Goal: Task Accomplishment & Management: Use online tool/utility

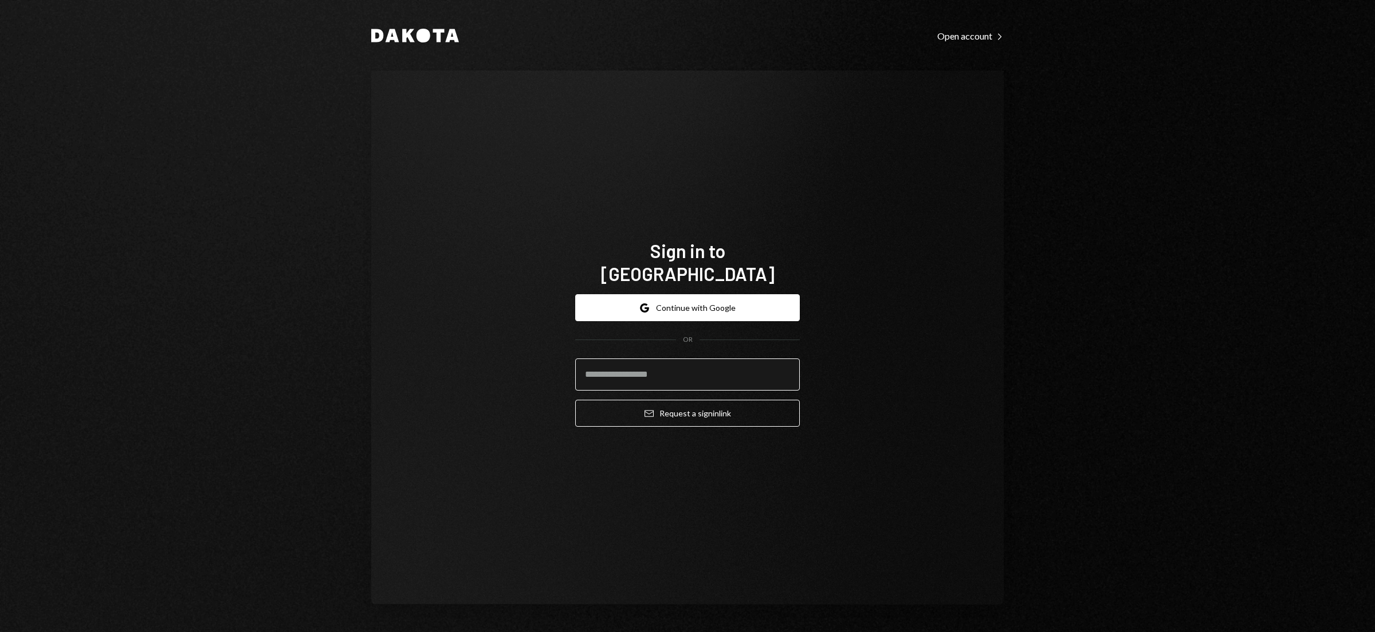
click at [665, 360] on input "email" at bounding box center [687, 374] width 225 height 32
type input "**********"
click at [691, 302] on button "Google Continue with Google" at bounding box center [687, 307] width 225 height 27
click at [679, 404] on button "Email Request a sign in link" at bounding box center [687, 412] width 225 height 27
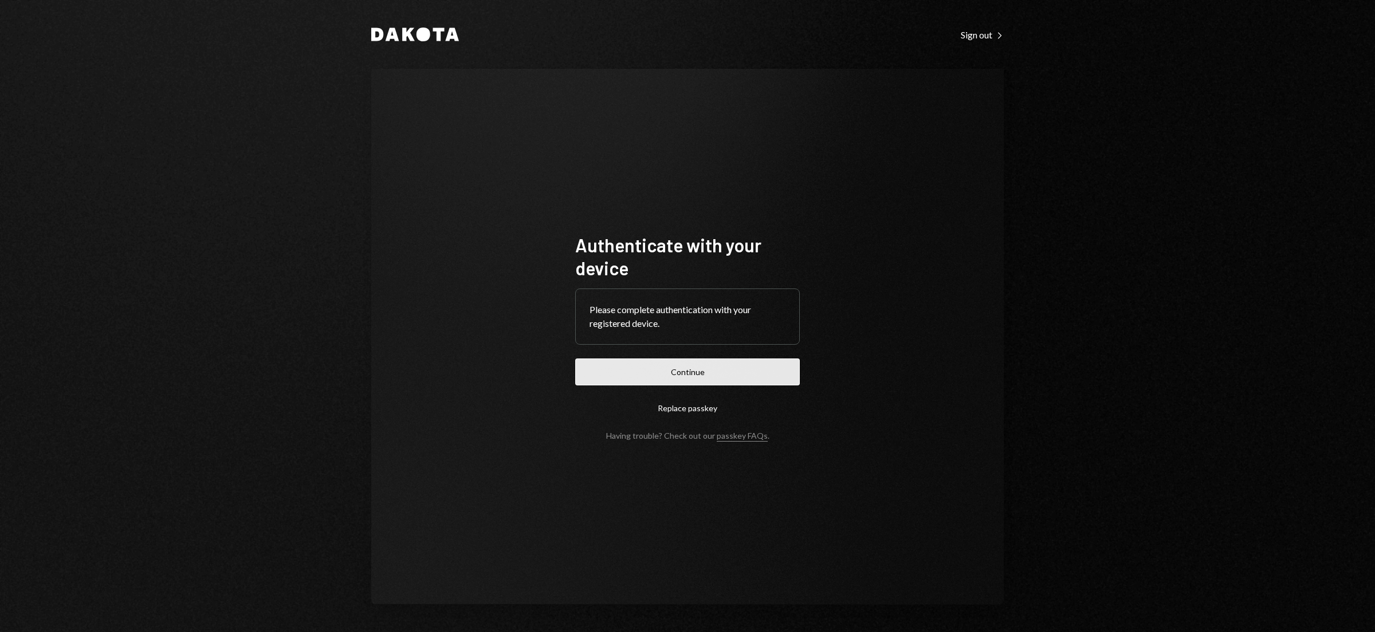
click at [688, 363] on button "Continue" at bounding box center [687, 371] width 225 height 27
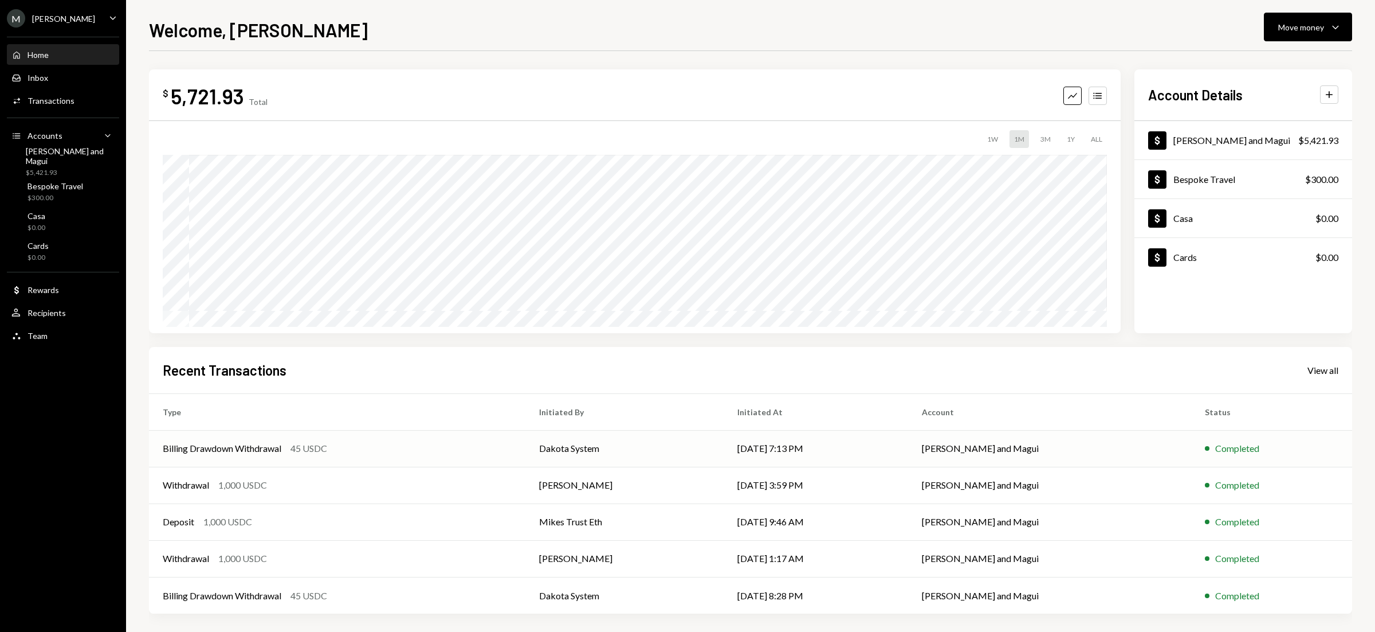
scroll to position [4, 0]
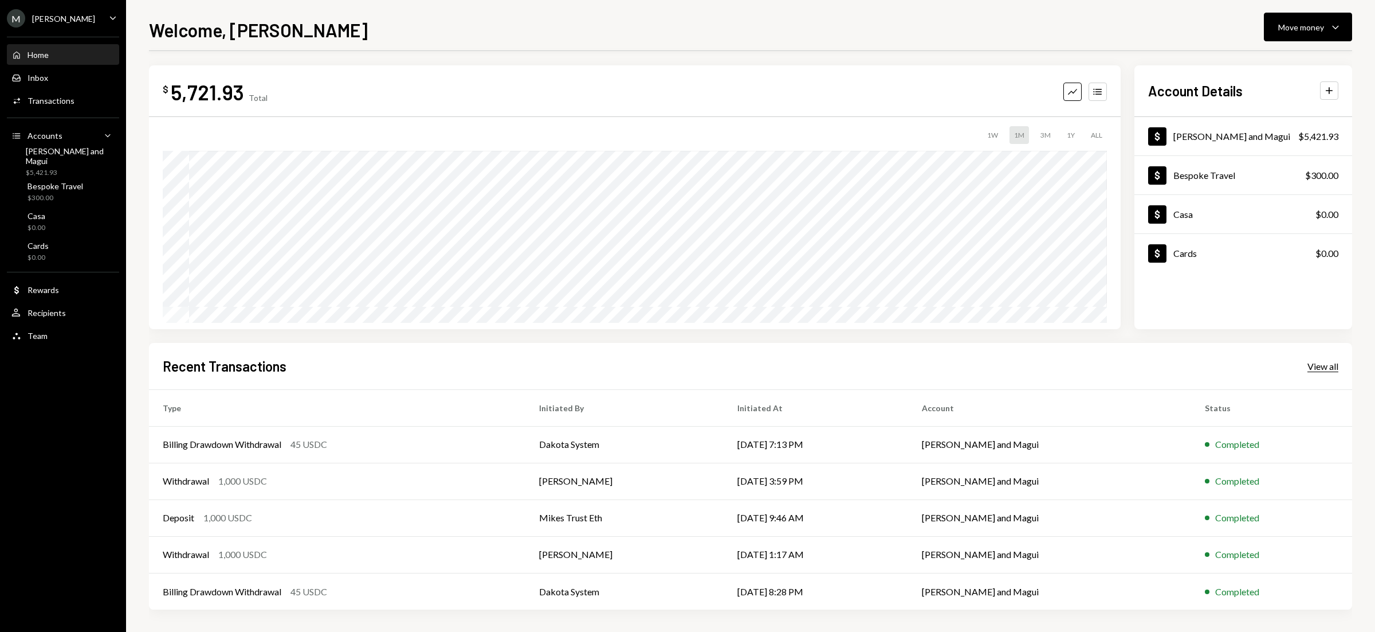
click at [1320, 371] on div "View all" at bounding box center [1323, 365] width 31 height 11
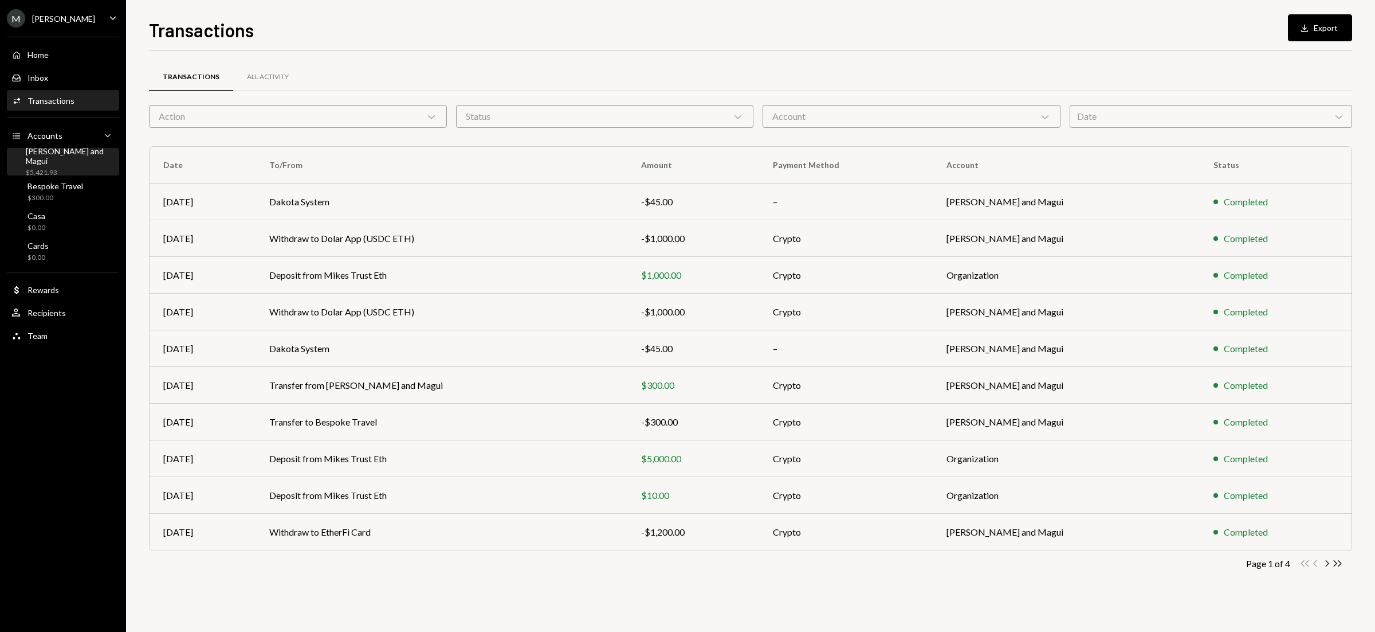
click at [50, 161] on div "Mike and Magui $5,421.93" at bounding box center [70, 162] width 89 height 32
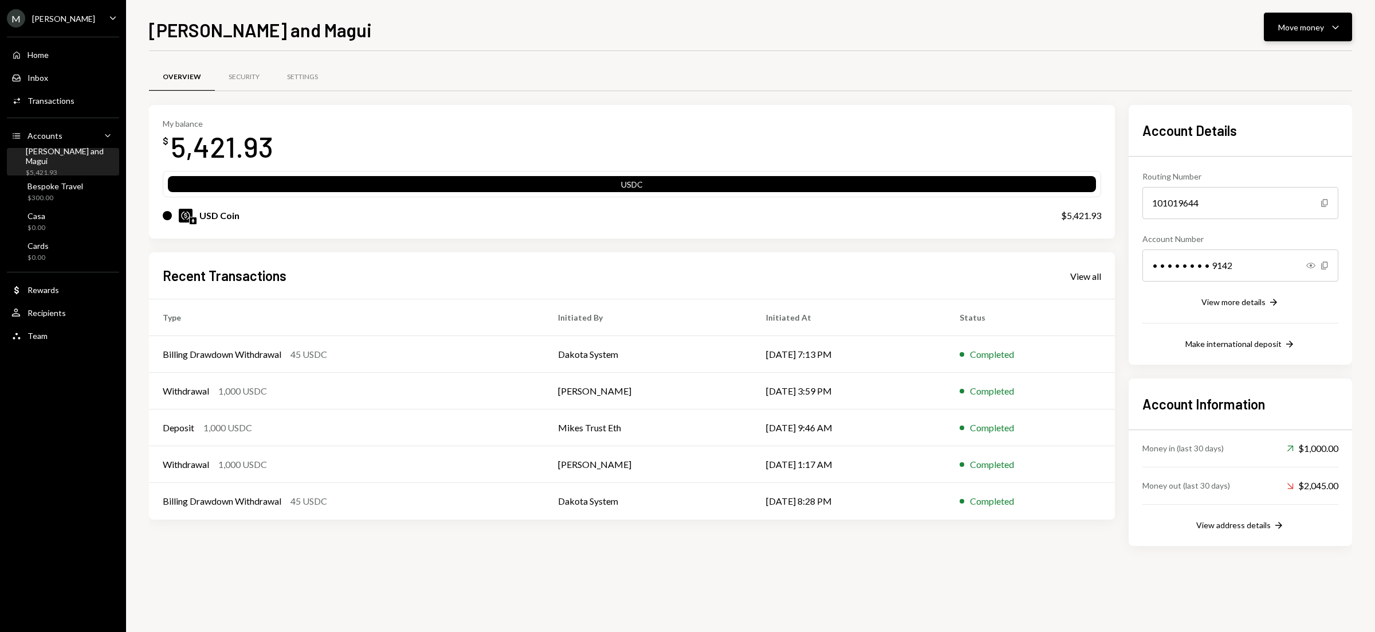
click at [1342, 30] on icon "Caret Down" at bounding box center [1336, 27] width 14 height 14
click at [1276, 117] on div "Deposit" at bounding box center [1299, 114] width 84 height 12
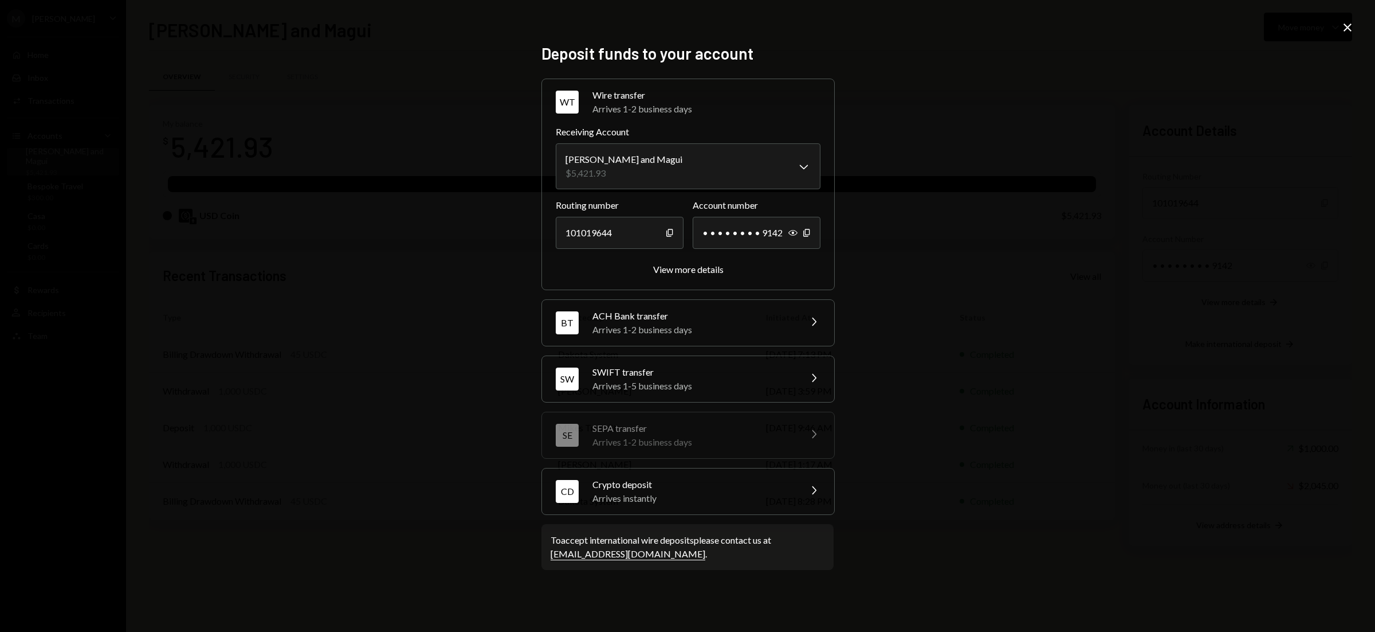
click at [672, 389] on div "Arrives 1-5 business days" at bounding box center [693, 386] width 201 height 14
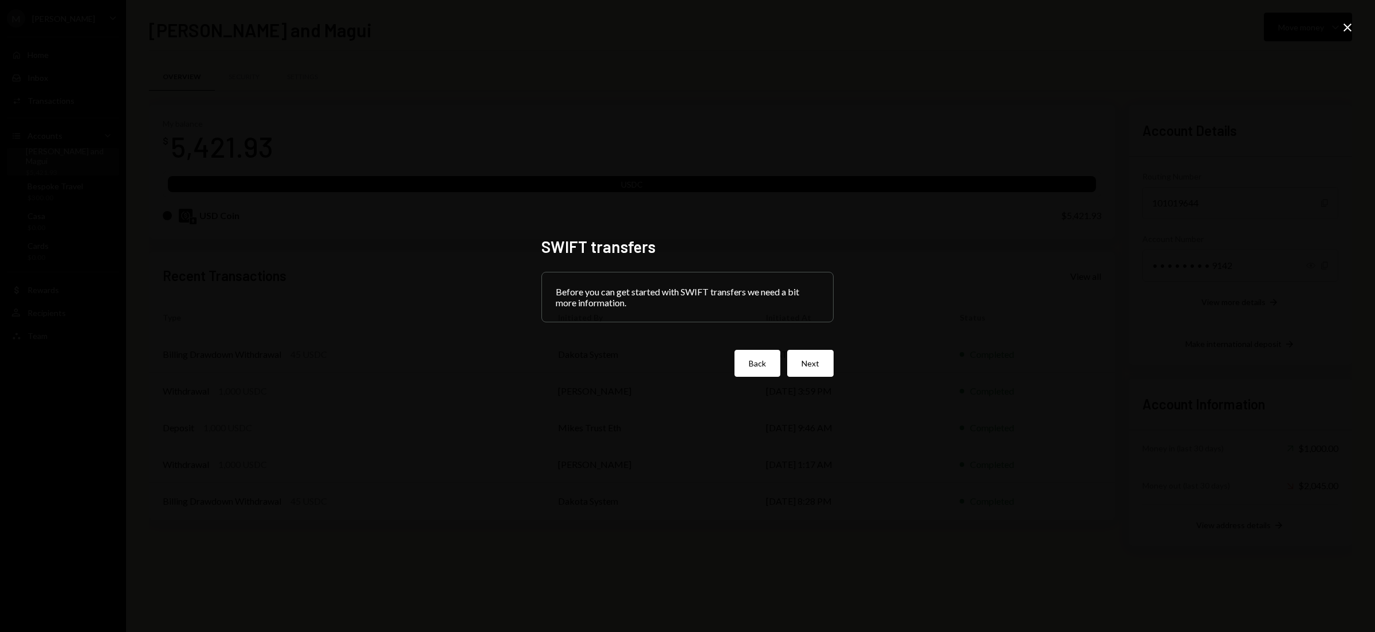
click at [753, 365] on button "Back" at bounding box center [758, 363] width 46 height 27
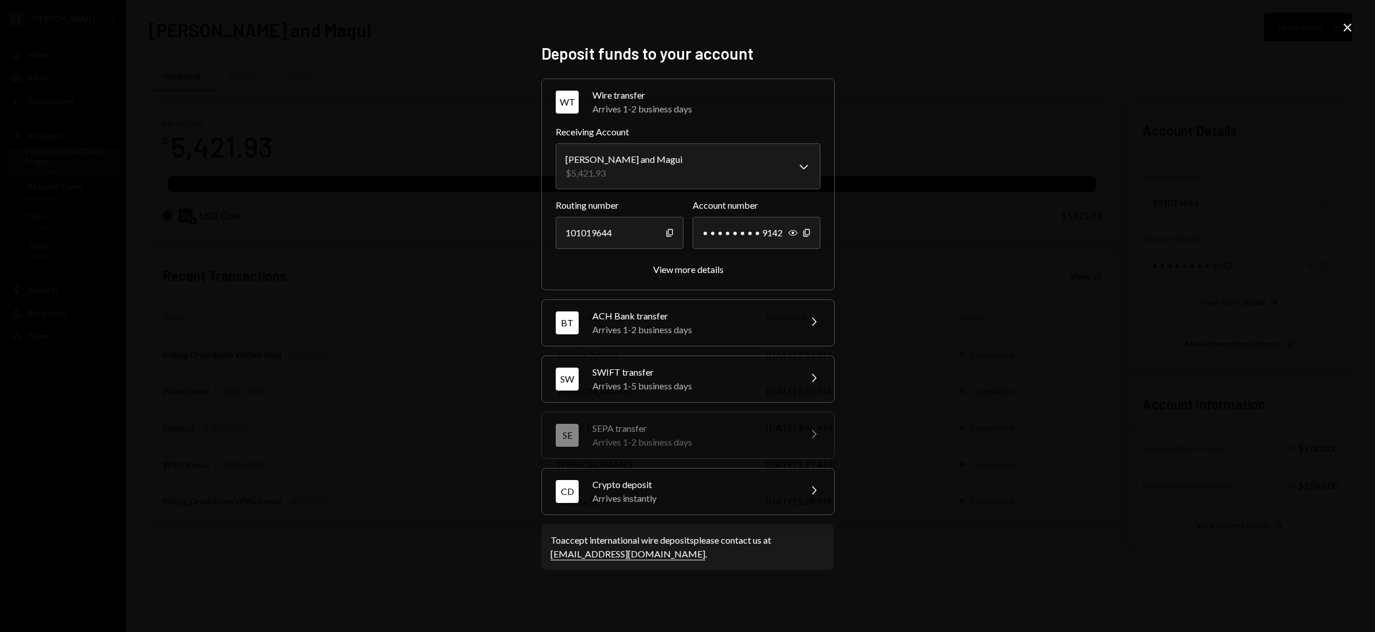
click at [730, 335] on div "Arrives 1-2 business days" at bounding box center [693, 330] width 201 height 14
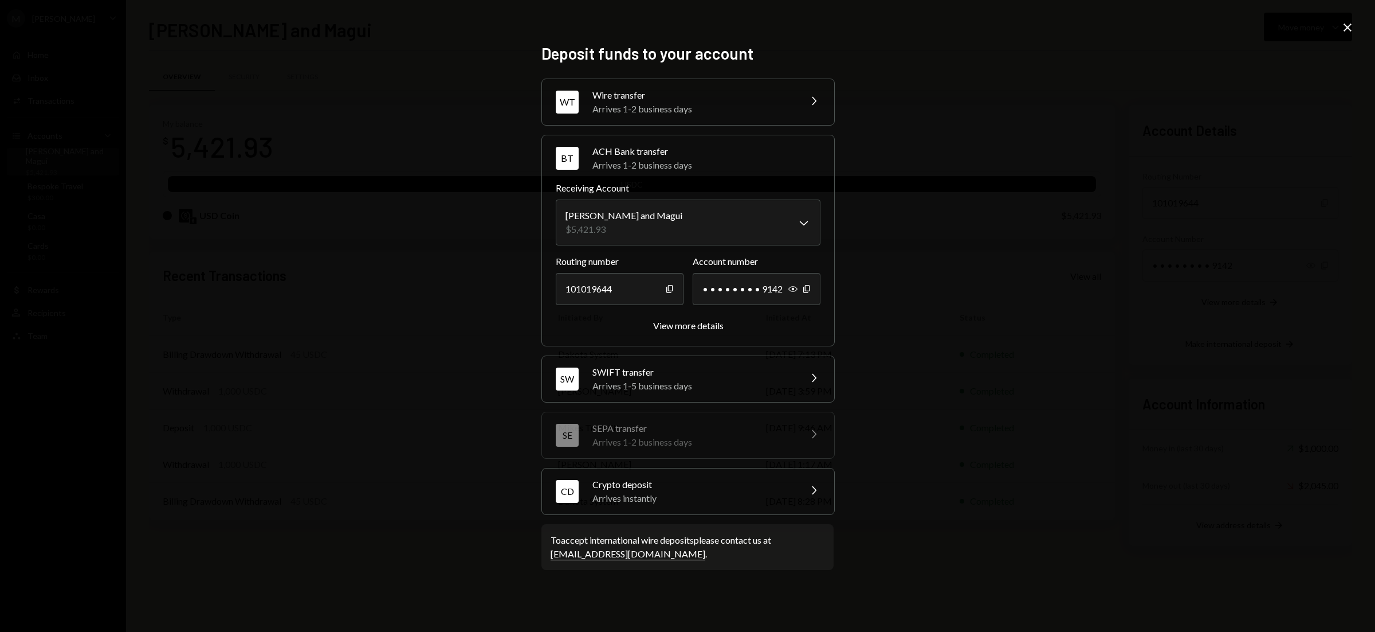
click at [706, 489] on div "Crypto deposit" at bounding box center [693, 484] width 201 height 14
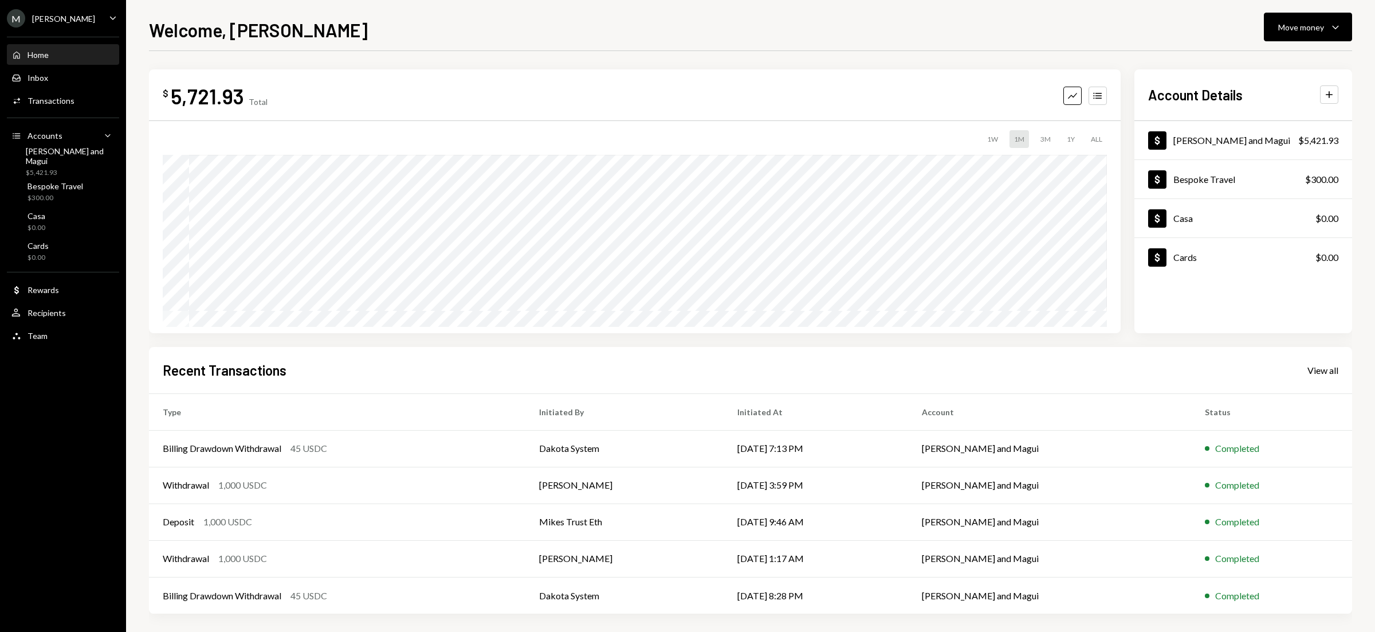
click at [1068, 140] on div "1Y" at bounding box center [1070, 139] width 17 height 18
click at [1042, 141] on div "3M" at bounding box center [1045, 139] width 19 height 18
click at [1297, 33] on button "Move money Caret Down" at bounding box center [1308, 27] width 88 height 29
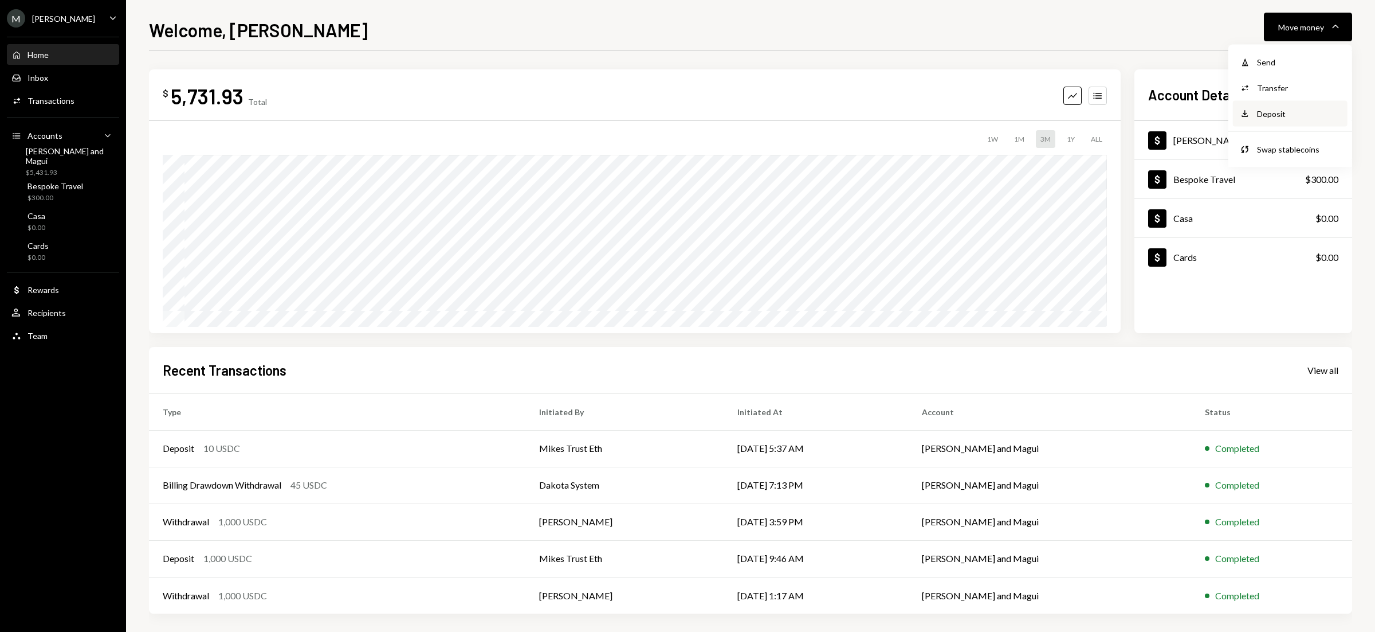
click at [1270, 111] on div "Deposit" at bounding box center [1299, 114] width 84 height 12
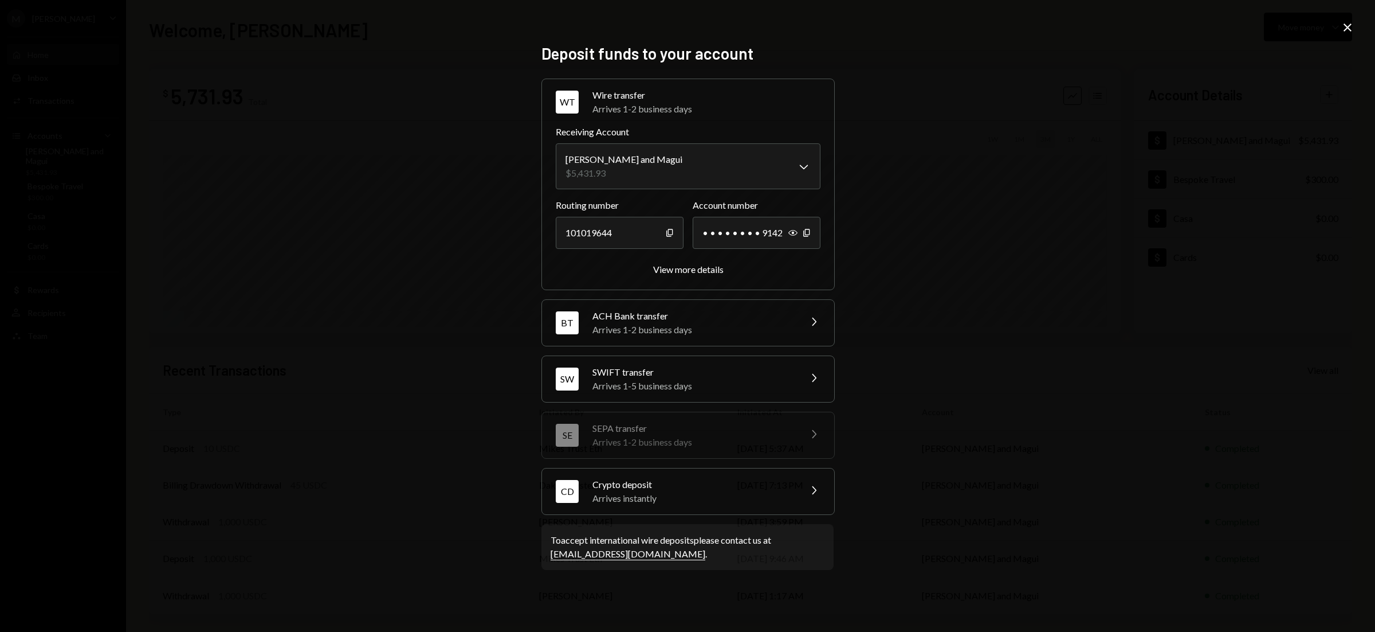
click at [773, 481] on div "Crypto deposit" at bounding box center [693, 484] width 201 height 14
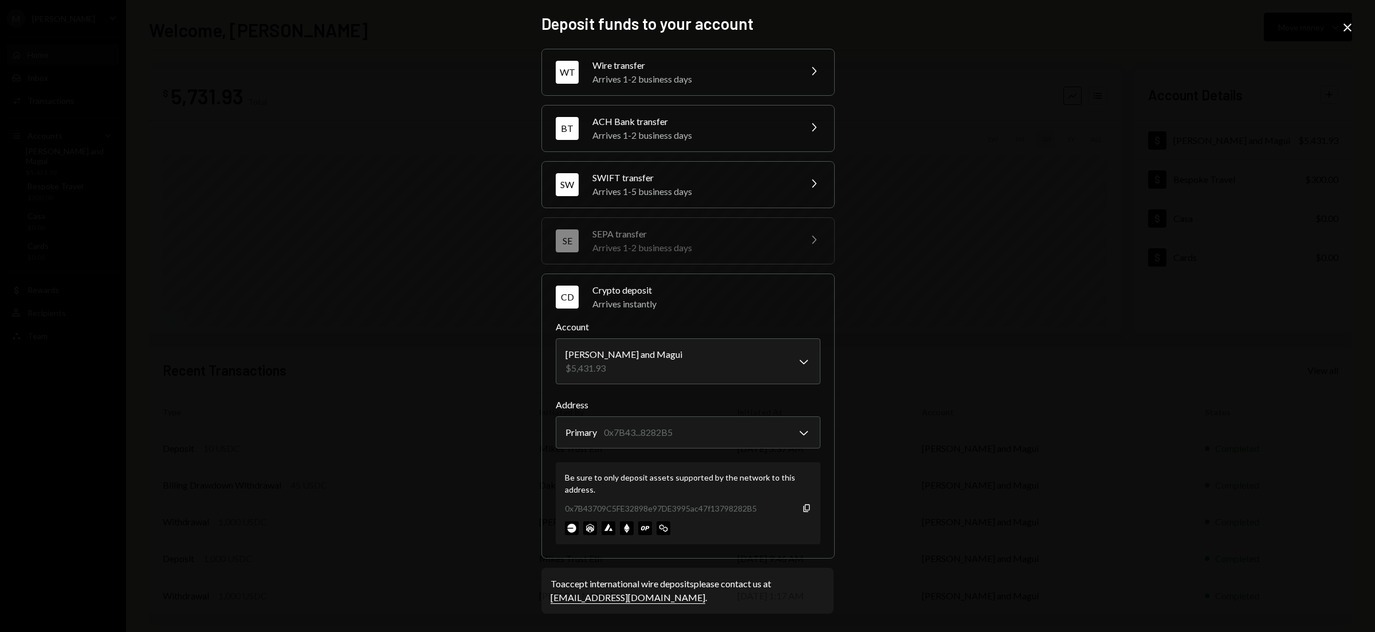
click at [1347, 29] on icon "Close" at bounding box center [1348, 28] width 14 height 14
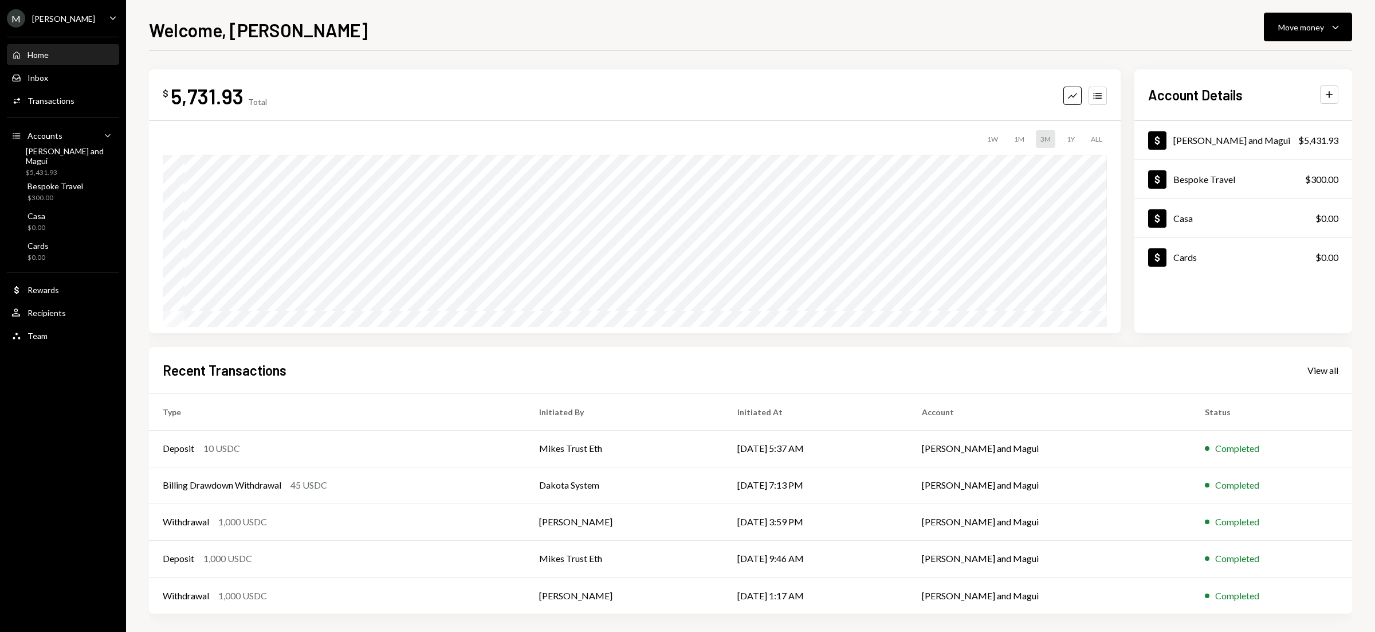
click at [53, 52] on div "Home Home" at bounding box center [62, 55] width 103 height 10
click at [53, 73] on div "Inbox Inbox" at bounding box center [62, 78] width 103 height 10
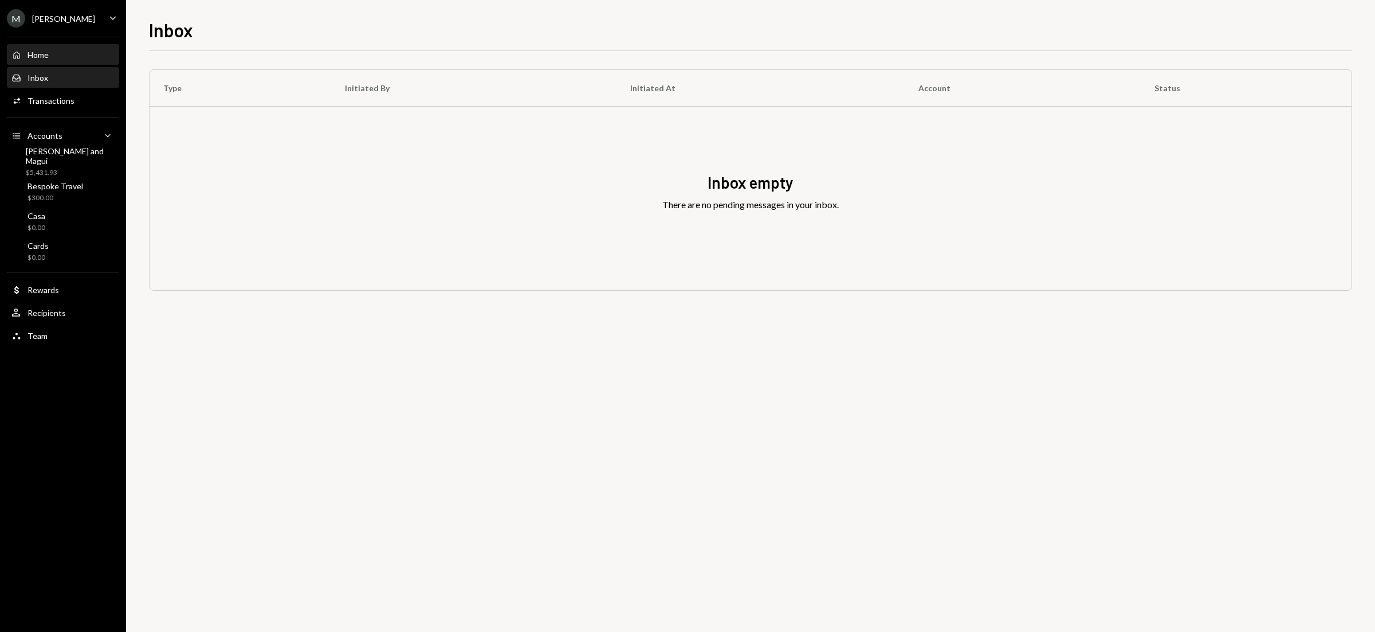
click at [54, 58] on div "Home Home" at bounding box center [62, 55] width 103 height 10
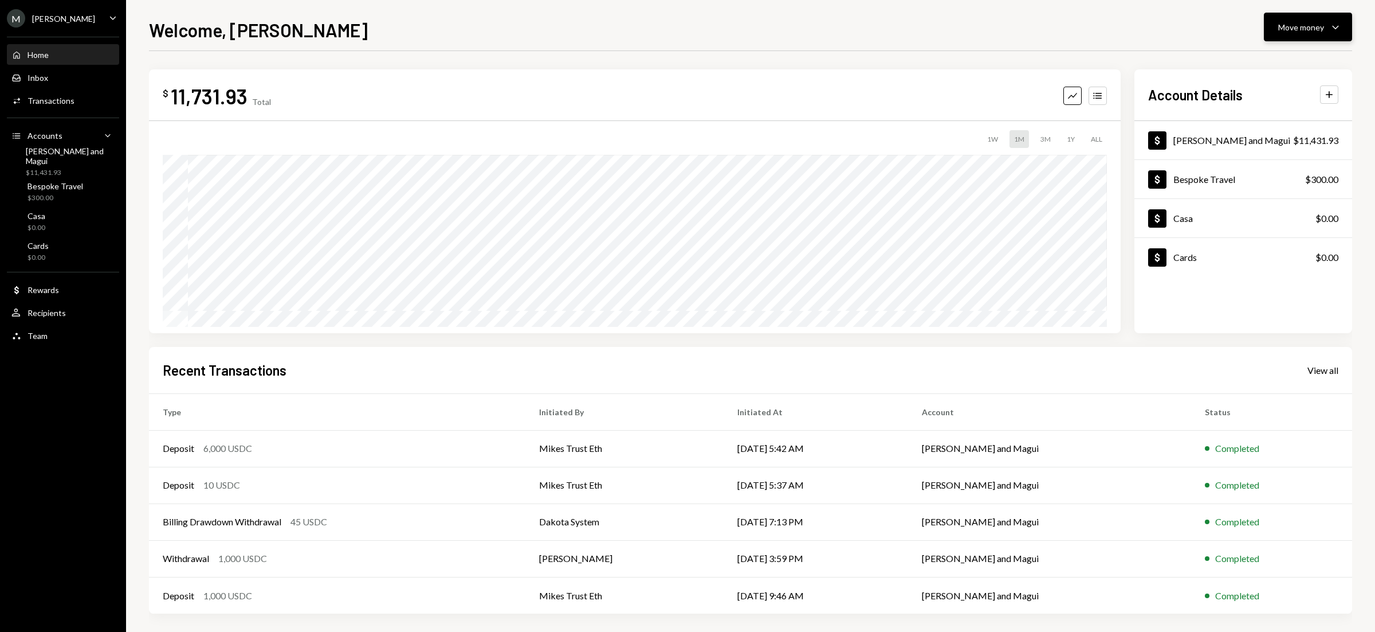
click at [1332, 33] on icon "Caret Down" at bounding box center [1336, 27] width 14 height 14
click at [1282, 85] on div "Transfer" at bounding box center [1299, 88] width 84 height 12
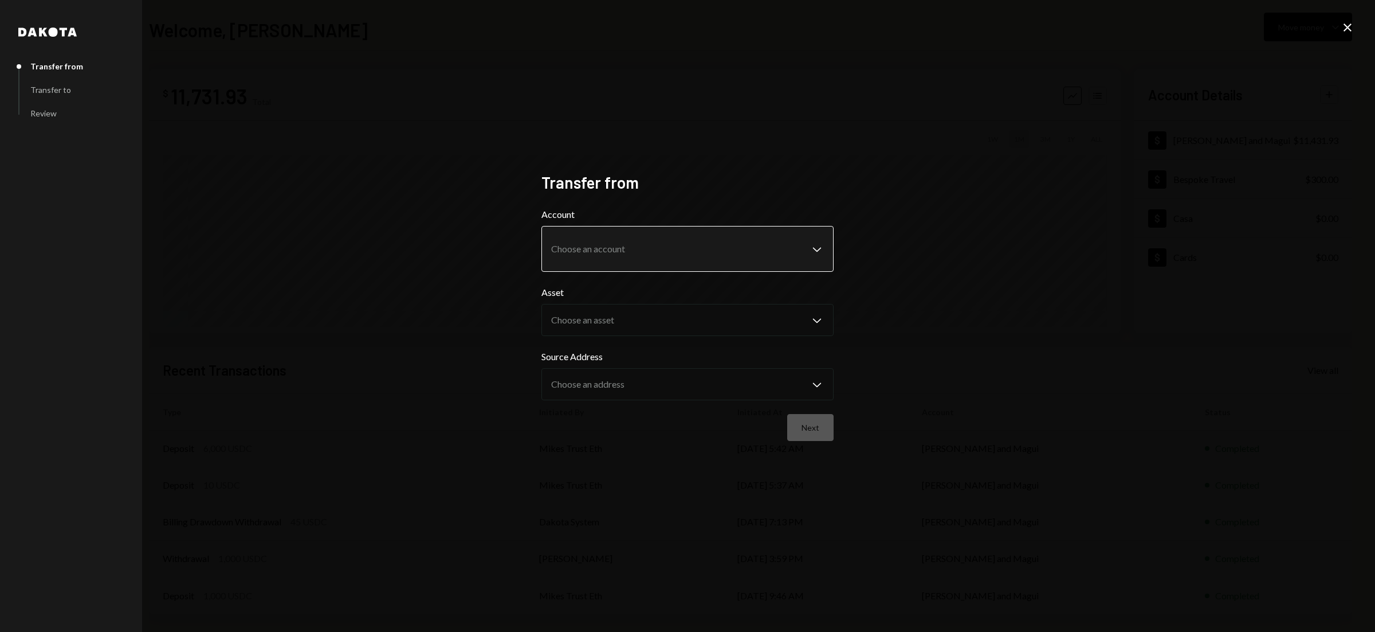
click at [729, 252] on body "M Michael Preston Caret Down Home Home Inbox Inbox Activities Transactions Acco…" at bounding box center [687, 316] width 1375 height 632
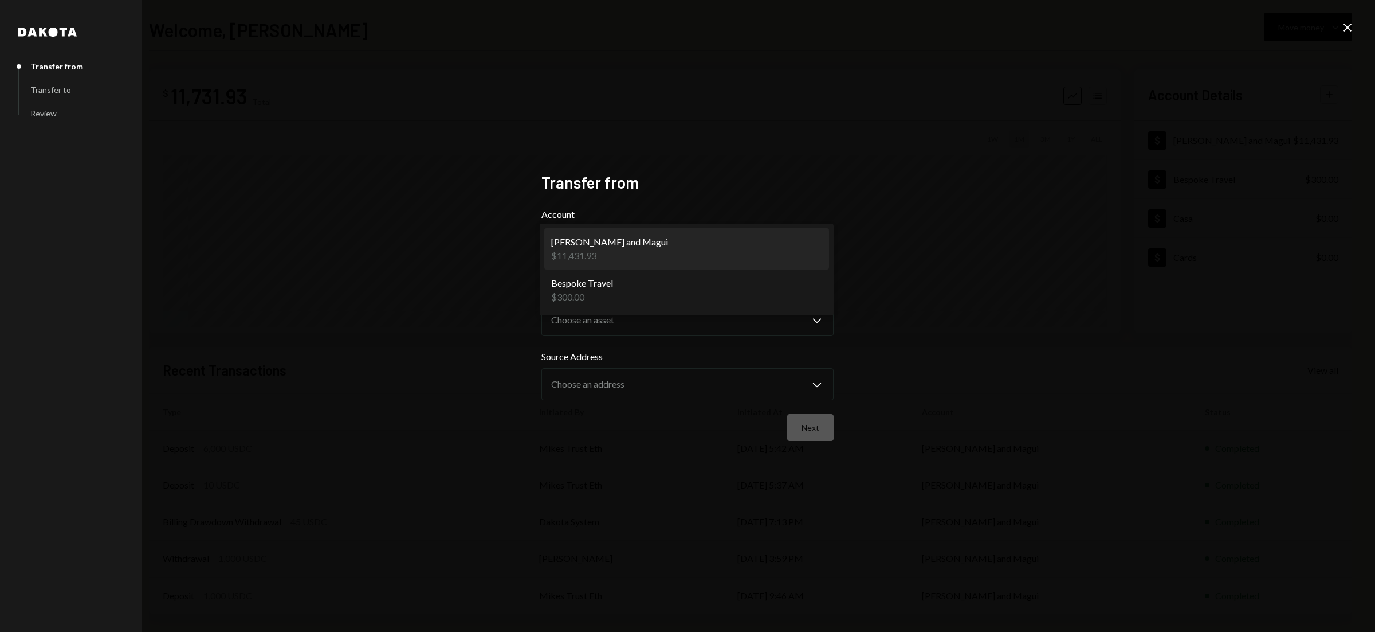
select select "**********"
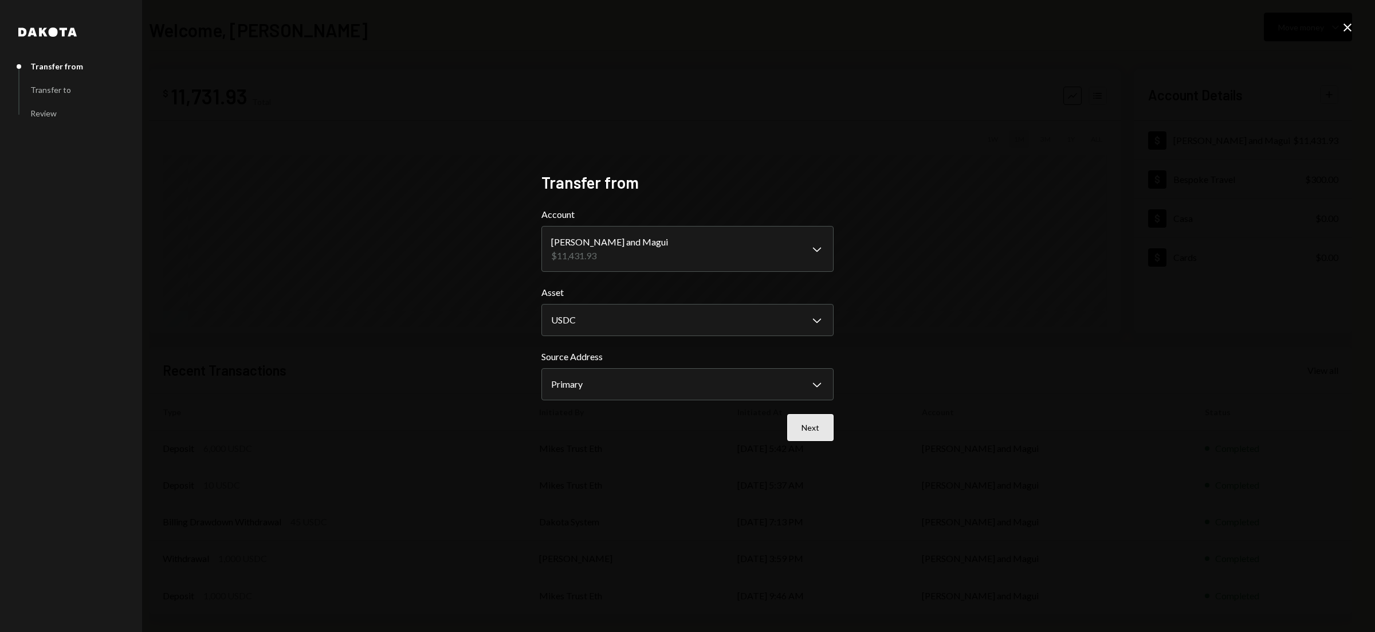
click at [807, 432] on button "Next" at bounding box center [810, 427] width 46 height 27
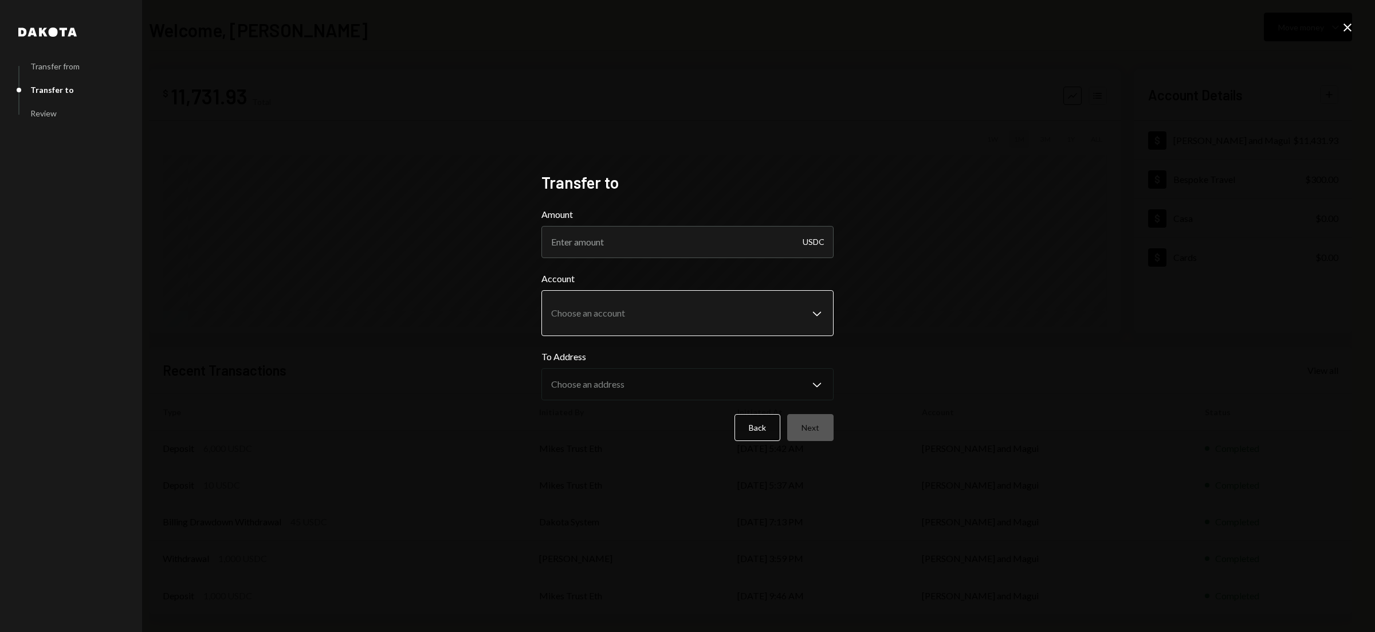
click at [687, 313] on body "M Michael Preston Caret Down Home Home Inbox Inbox Activities Transactions Acco…" at bounding box center [687, 316] width 1375 height 632
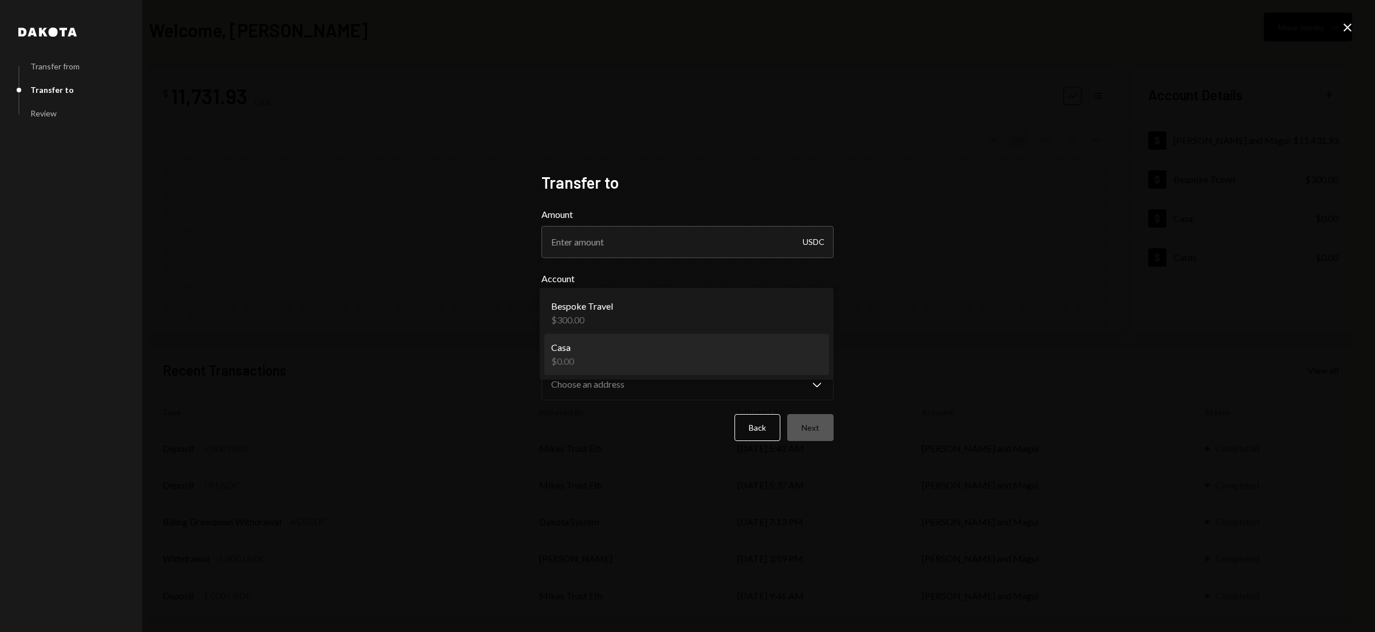
select select "**********"
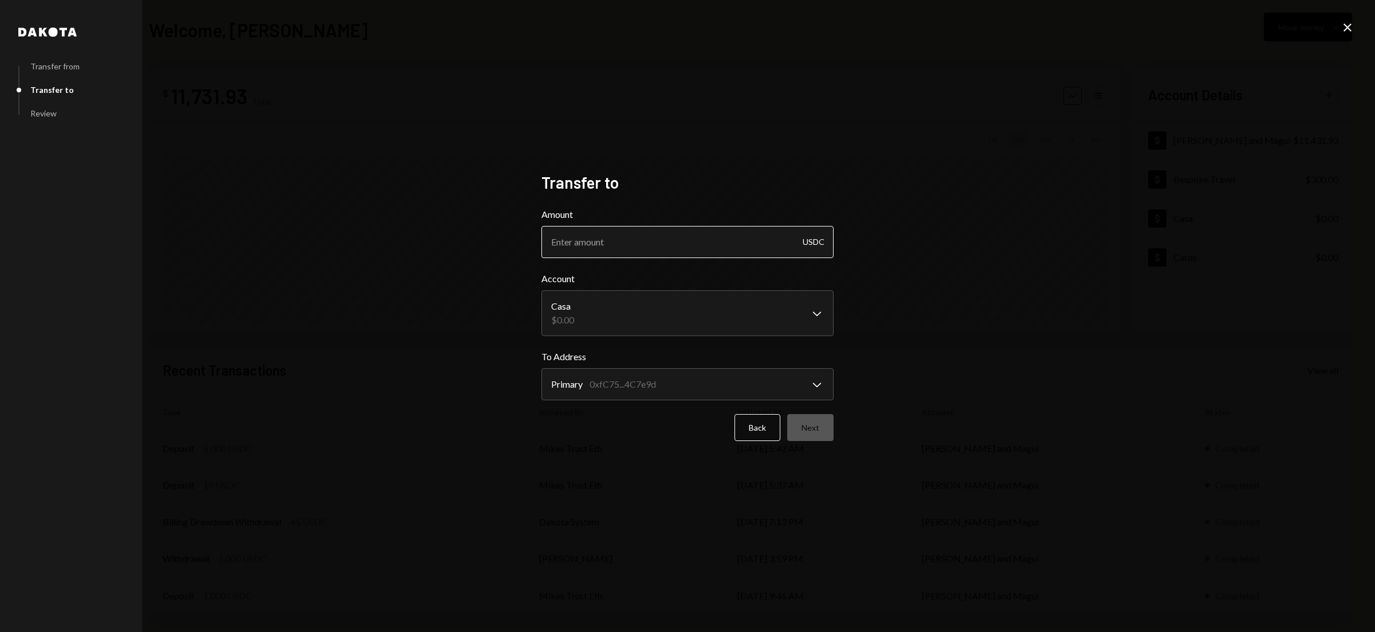
click at [615, 245] on input "Amount" at bounding box center [688, 242] width 292 height 32
type input "5000"
click at [810, 428] on button "Next" at bounding box center [810, 427] width 46 height 27
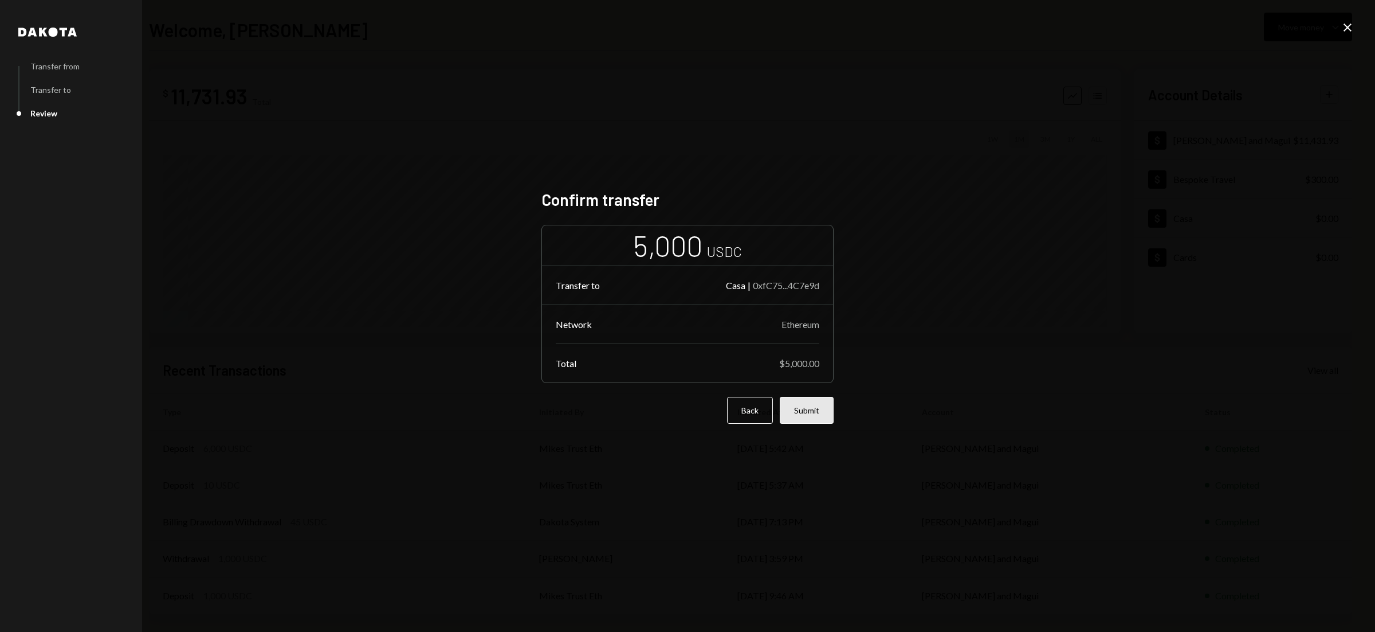
click at [811, 415] on button "Submit" at bounding box center [807, 410] width 54 height 27
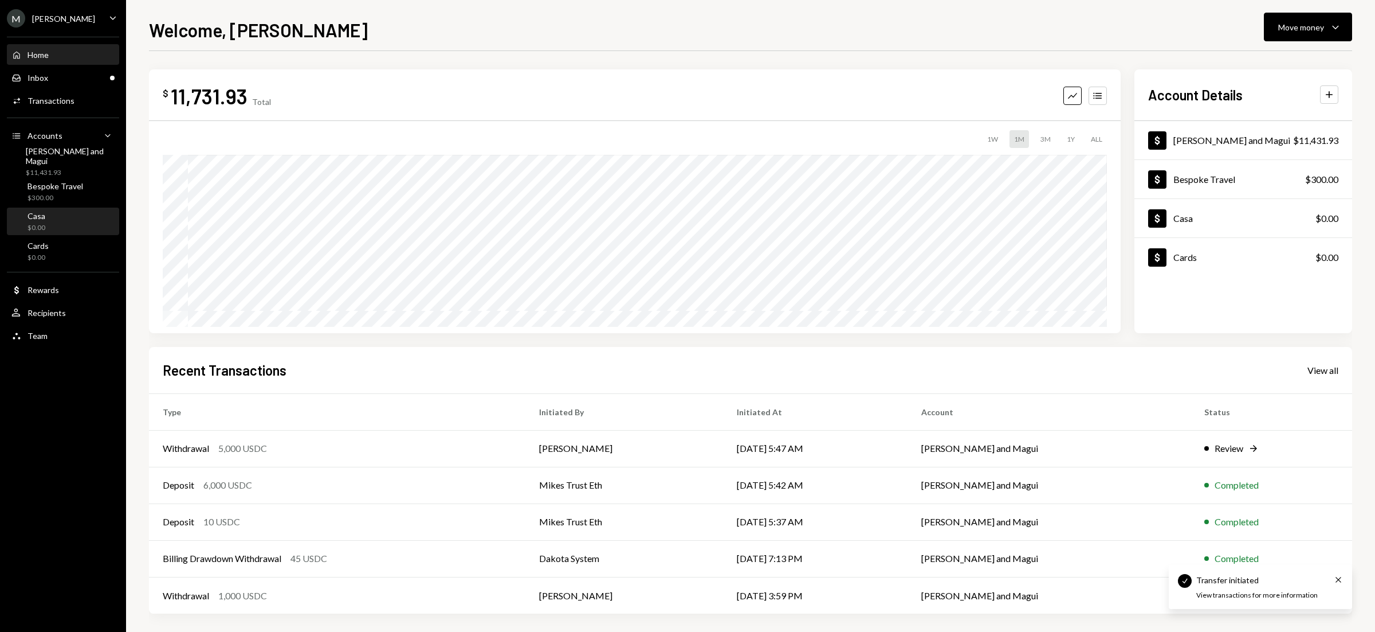
click at [61, 218] on div "Casa $0.00" at bounding box center [62, 222] width 103 height 22
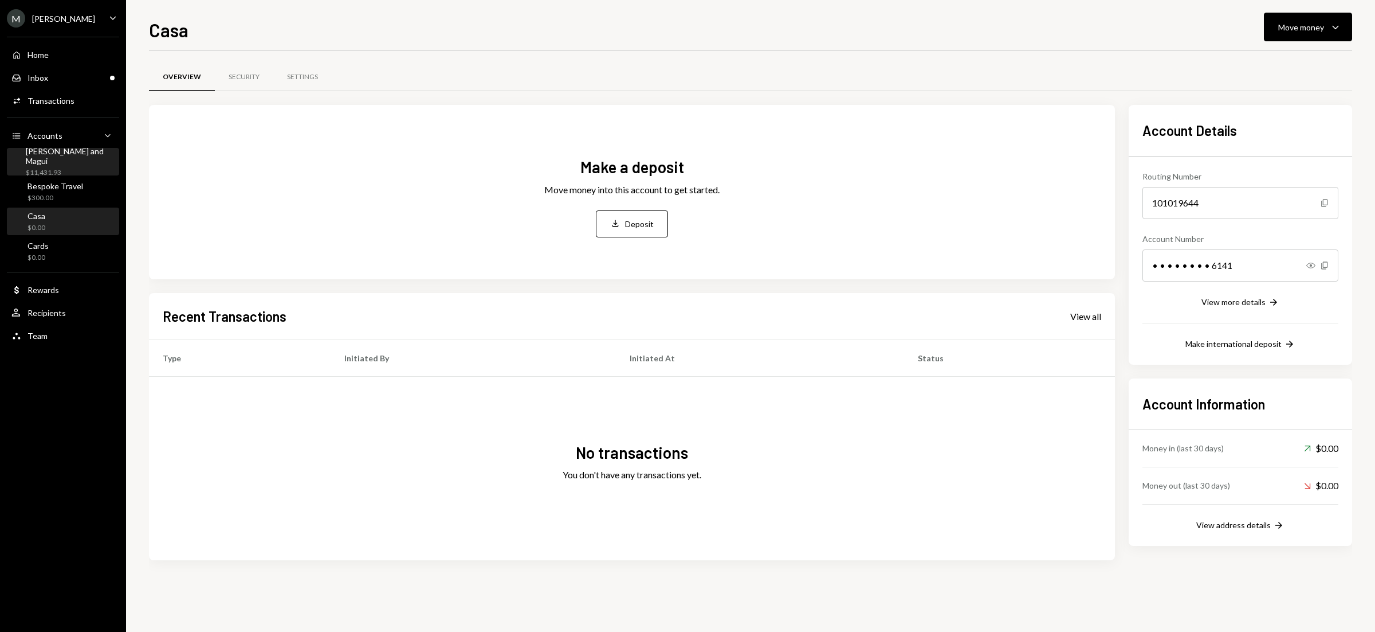
click at [51, 168] on div "$11,431.93" at bounding box center [70, 173] width 89 height 10
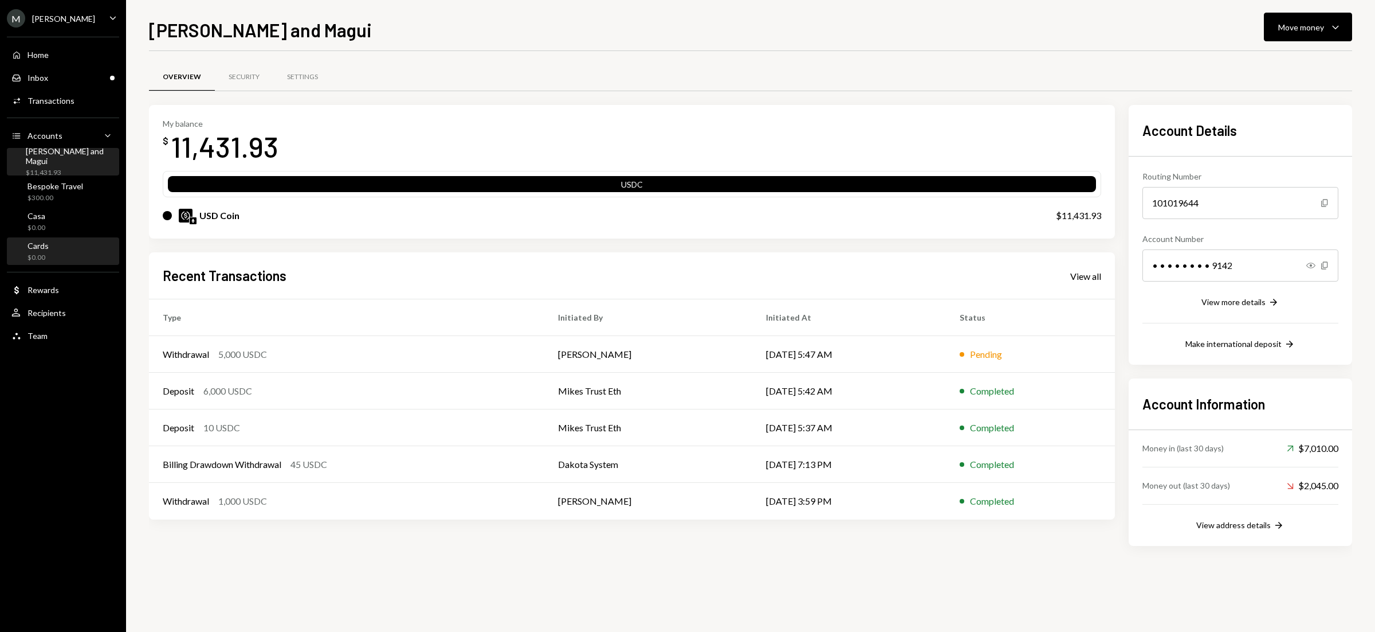
click at [50, 256] on div "Cards $0.00" at bounding box center [62, 252] width 103 height 22
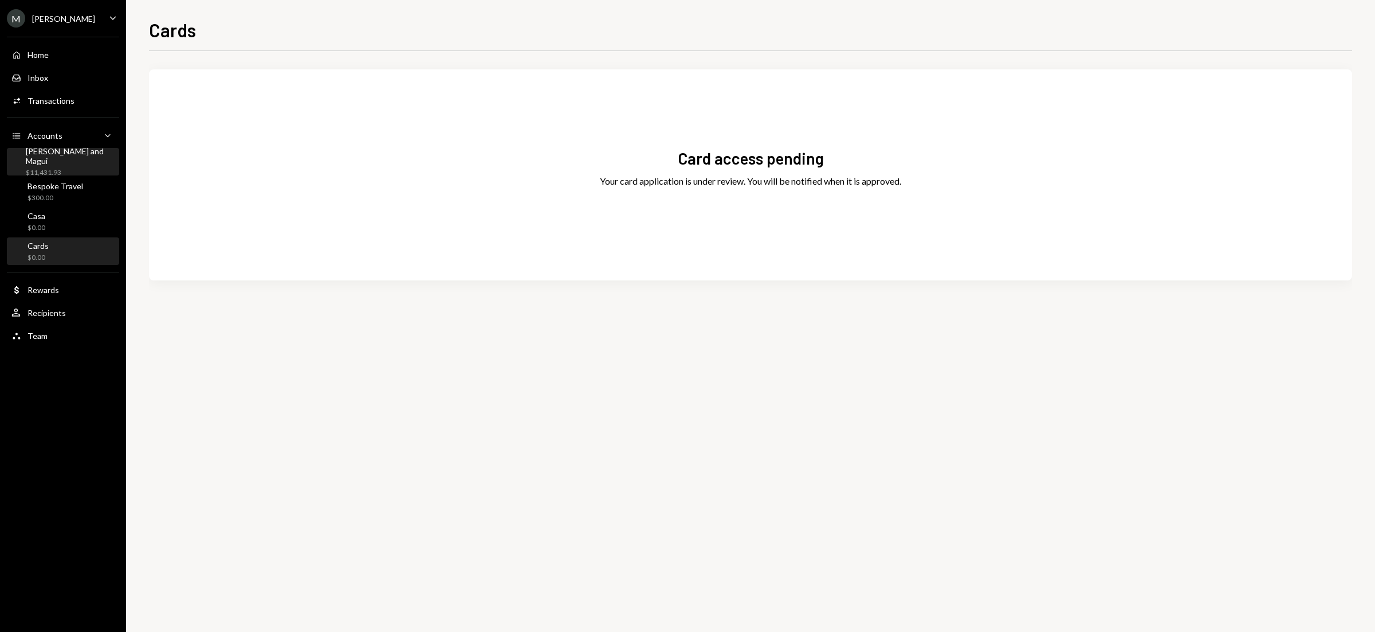
click at [66, 168] on div "$11,431.93" at bounding box center [70, 173] width 89 height 10
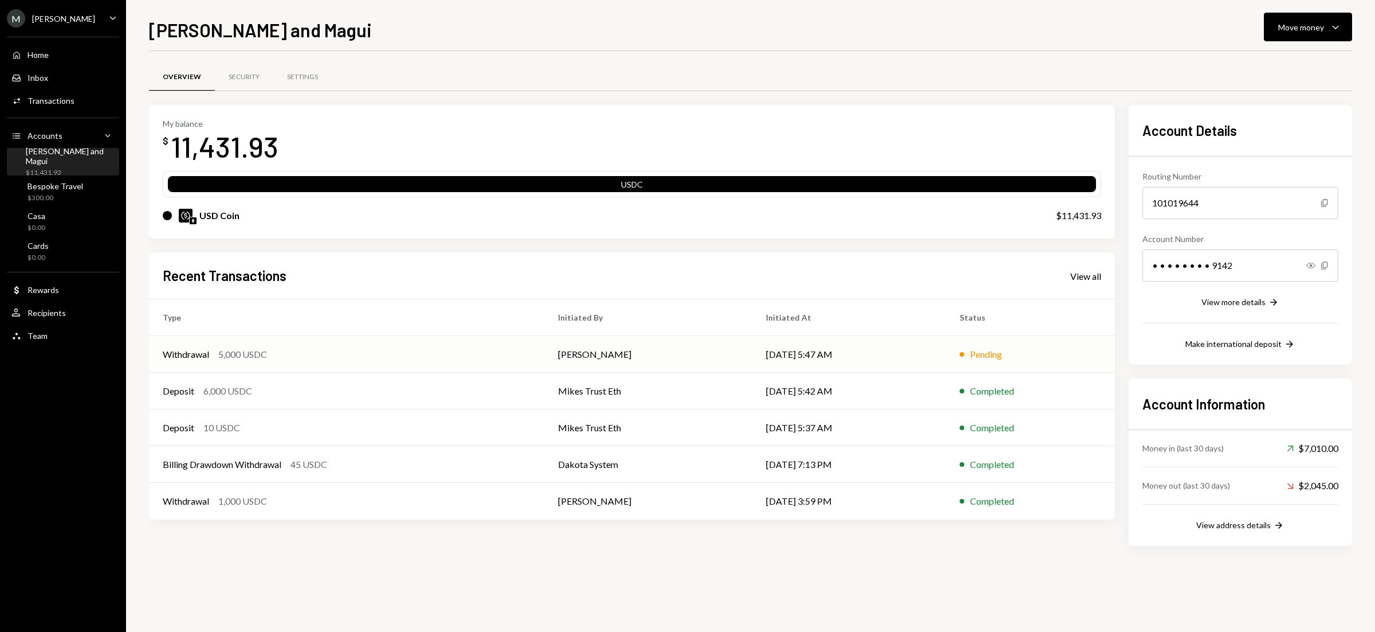
click at [214, 356] on div "Withdrawal 5,000 USDC" at bounding box center [347, 354] width 368 height 14
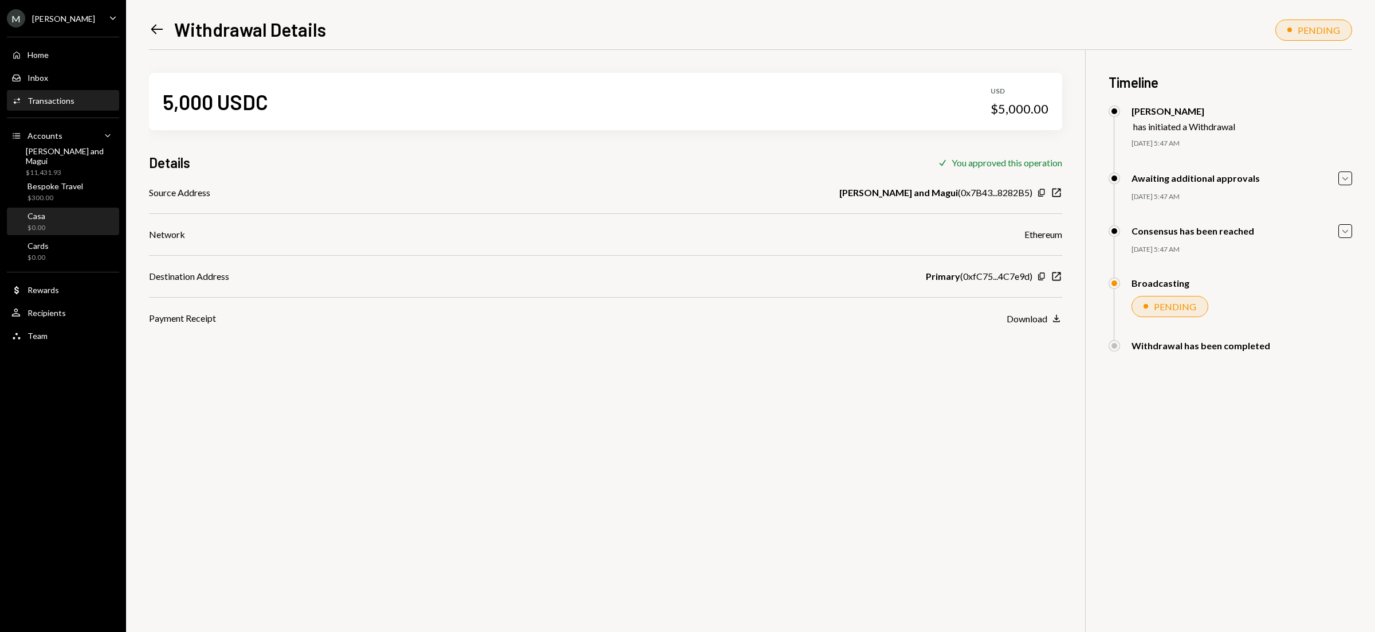
click at [92, 222] on div "Casa $0.00" at bounding box center [62, 222] width 103 height 22
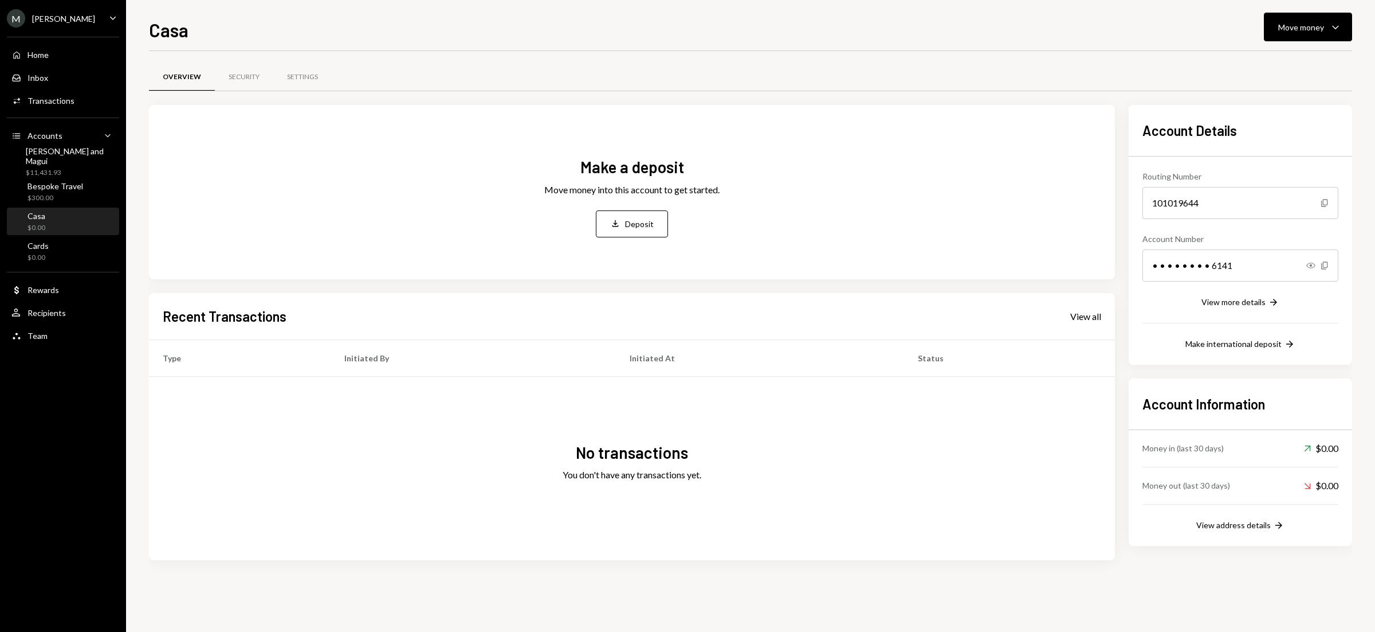
click at [1359, 18] on div "Casa Move money Caret Down Overview Security Settings Make a deposit Move money…" at bounding box center [750, 316] width 1249 height 632
click at [1340, 30] on icon "Caret Down" at bounding box center [1336, 27] width 14 height 14
click at [1277, 115] on div "Deposit" at bounding box center [1299, 114] width 84 height 12
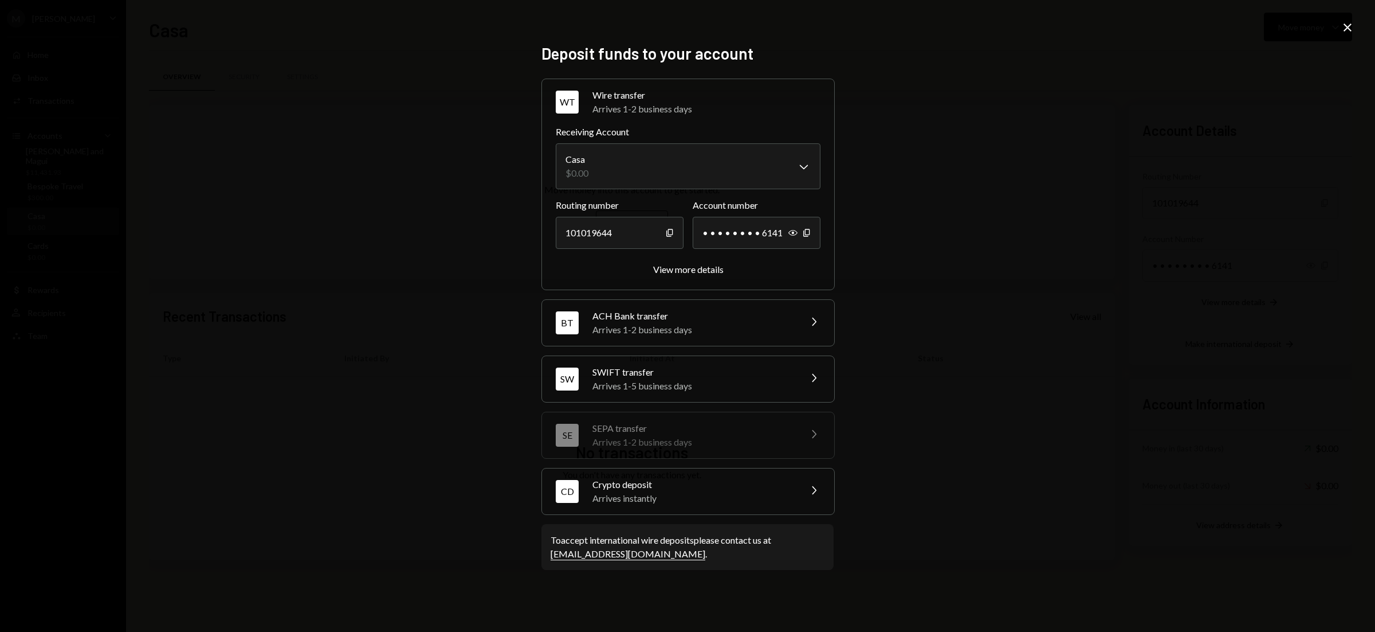
click at [694, 494] on div "Arrives instantly" at bounding box center [693, 498] width 201 height 14
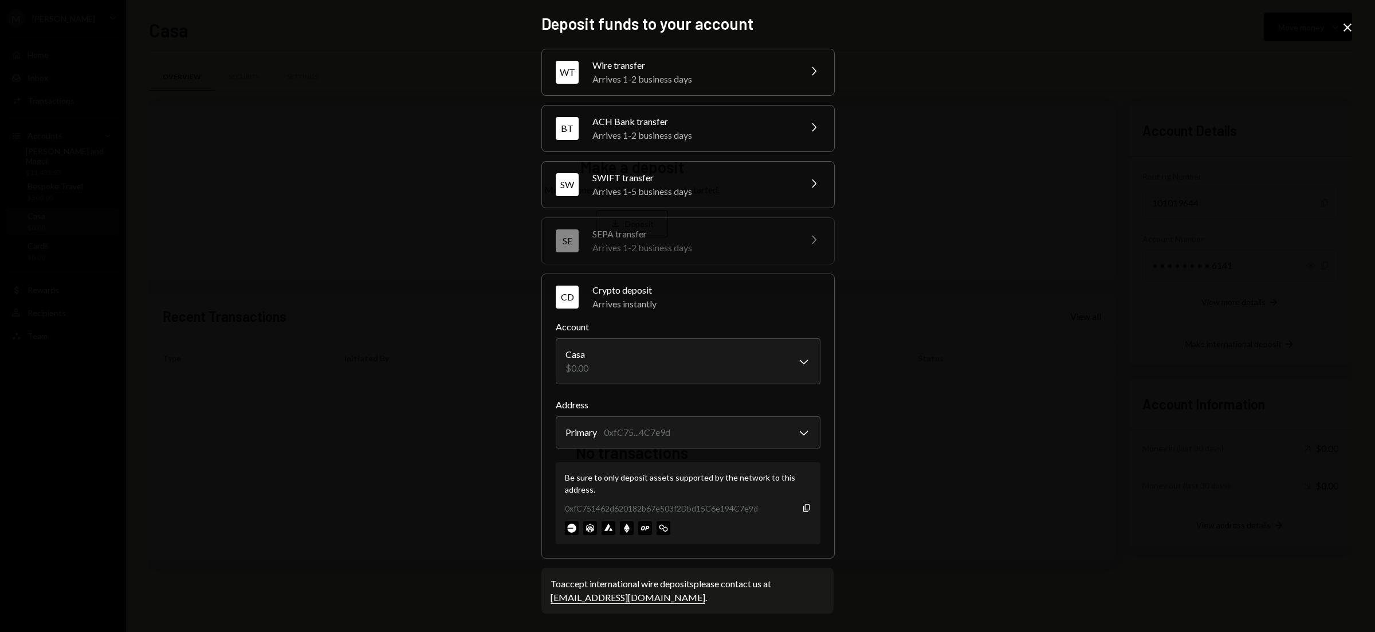
click at [1349, 38] on div "**********" at bounding box center [687, 316] width 1375 height 632
click at [1349, 32] on icon "Close" at bounding box center [1348, 28] width 14 height 14
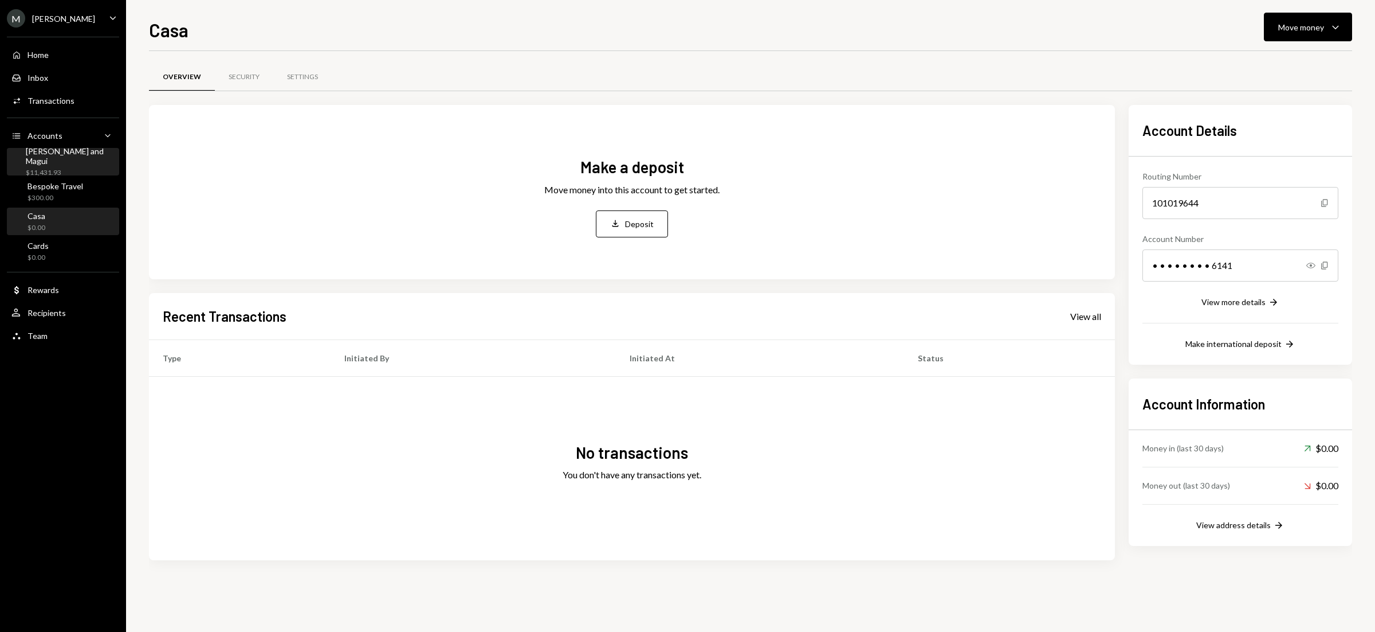
click at [77, 168] on div "$11,431.93" at bounding box center [70, 173] width 89 height 10
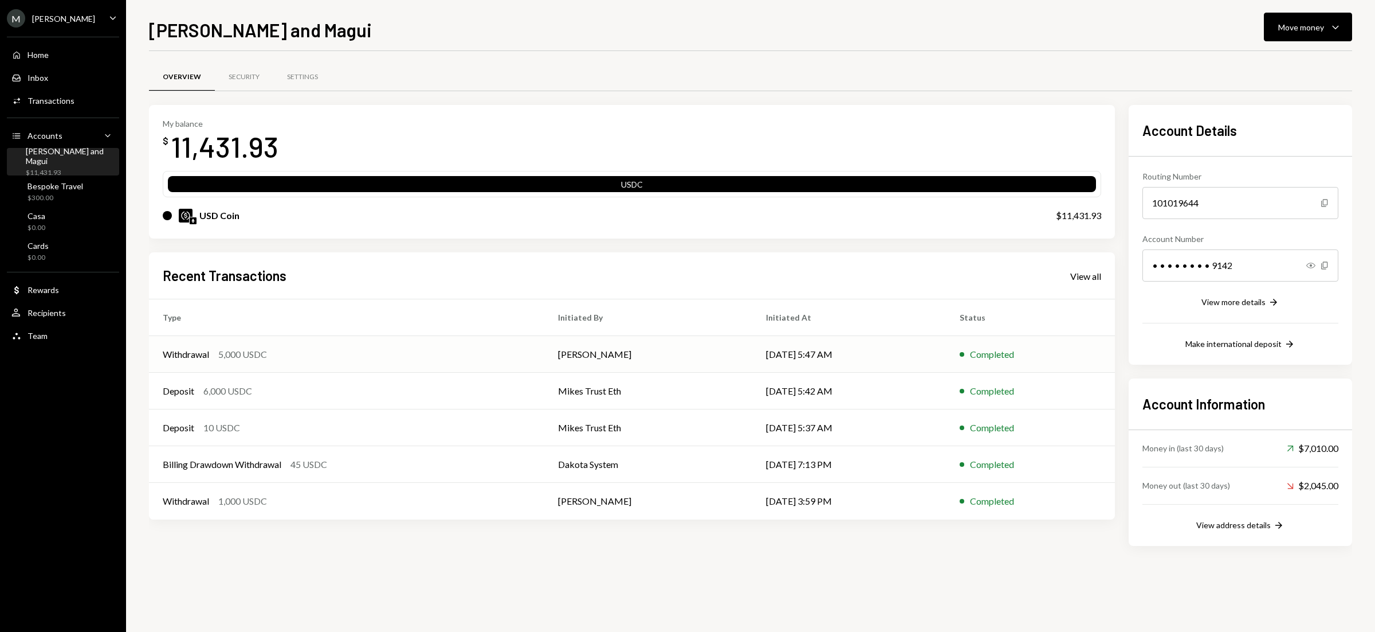
click at [239, 348] on div "5,000 USDC" at bounding box center [242, 354] width 49 height 14
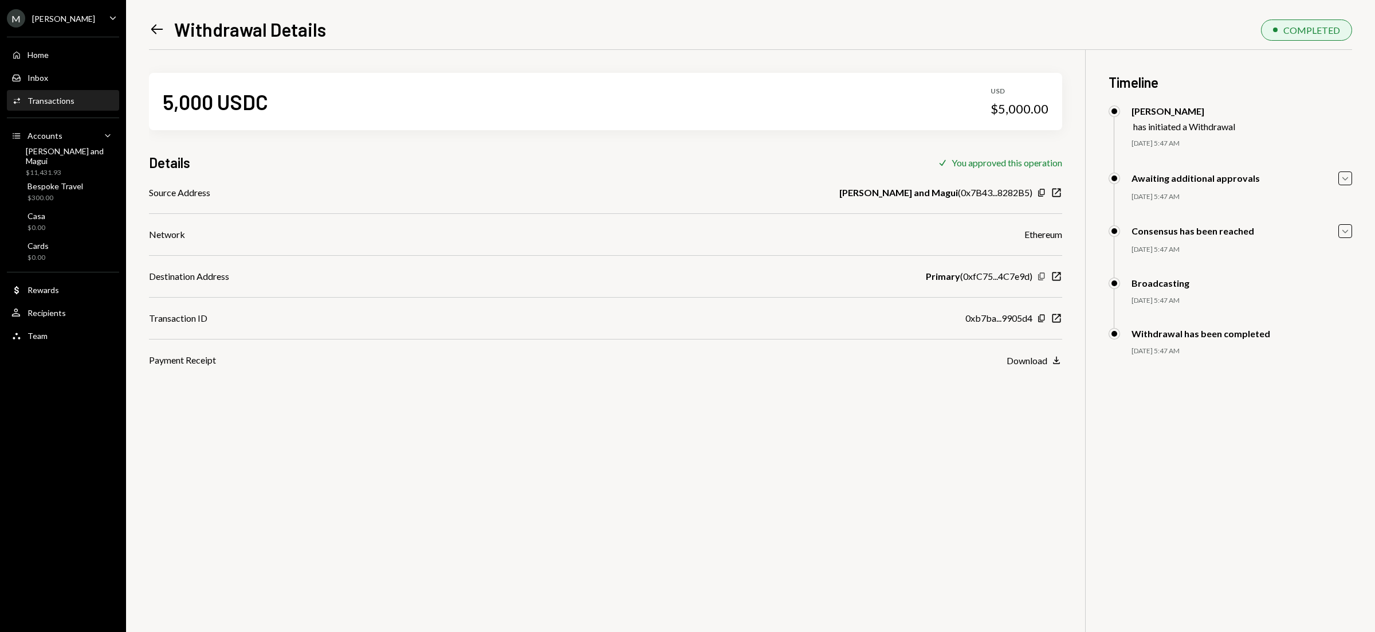
click at [1038, 275] on icon "button" at bounding box center [1041, 276] width 6 height 7
click at [54, 255] on div "Cards $0.00" at bounding box center [62, 252] width 103 height 22
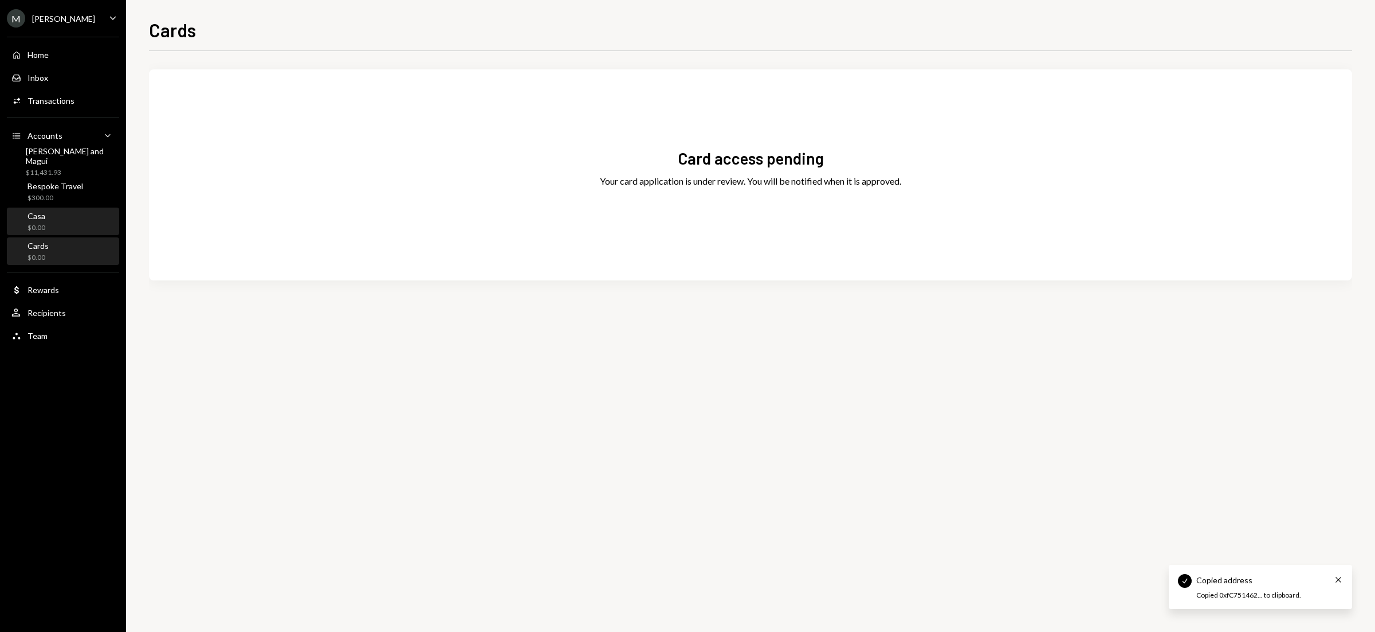
click at [54, 228] on div "Casa $0.00" at bounding box center [62, 222] width 103 height 22
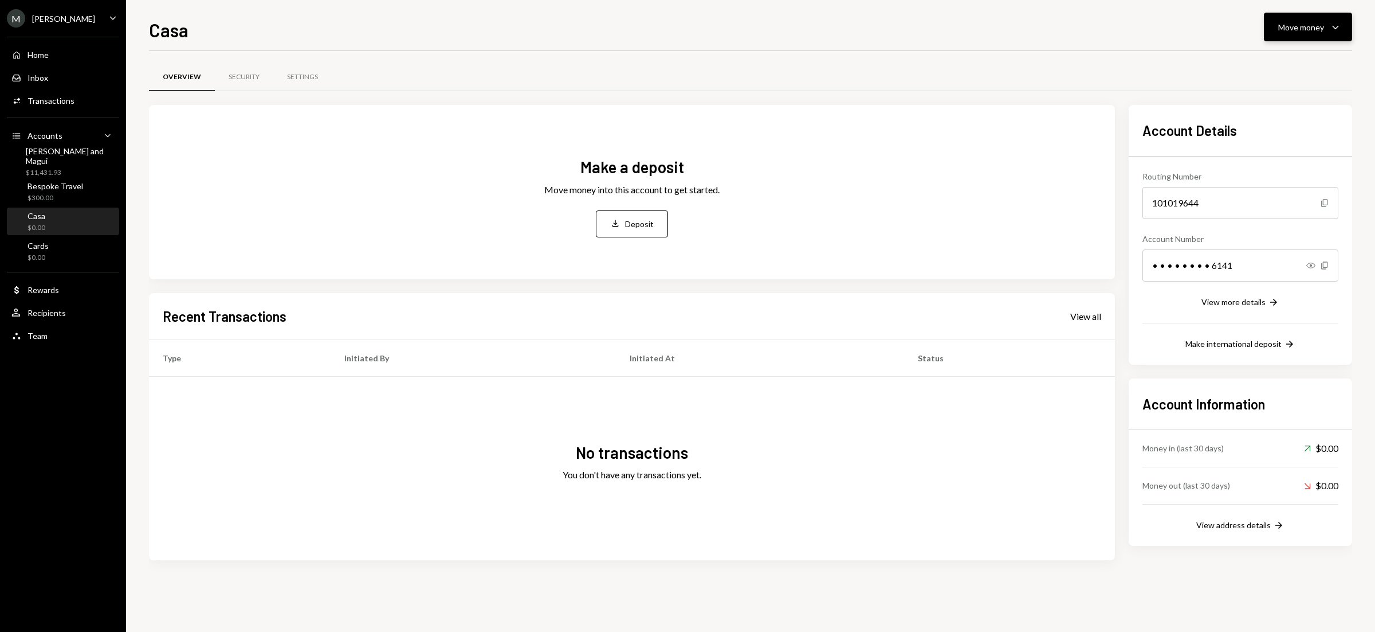
click at [1314, 36] on button "Move money Caret Down" at bounding box center [1308, 27] width 88 height 29
click at [1288, 108] on div "Deposit" at bounding box center [1299, 114] width 84 height 12
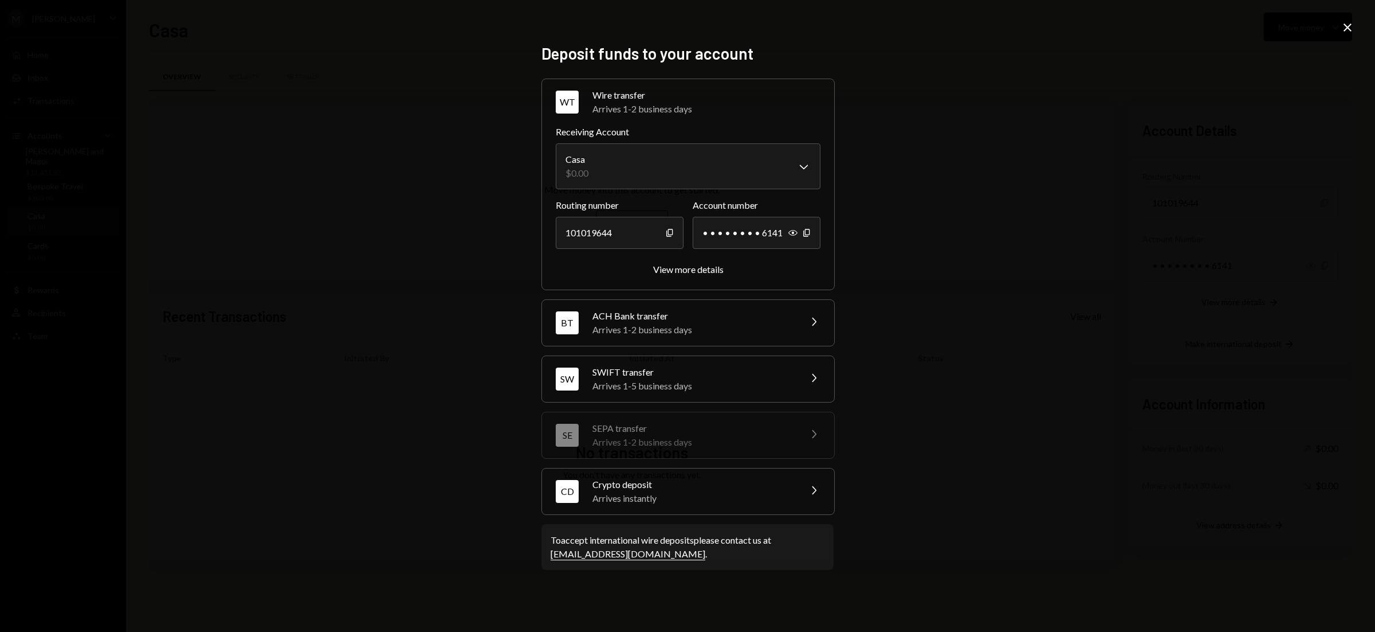
click at [739, 492] on div "Arrives instantly" at bounding box center [693, 498] width 201 height 14
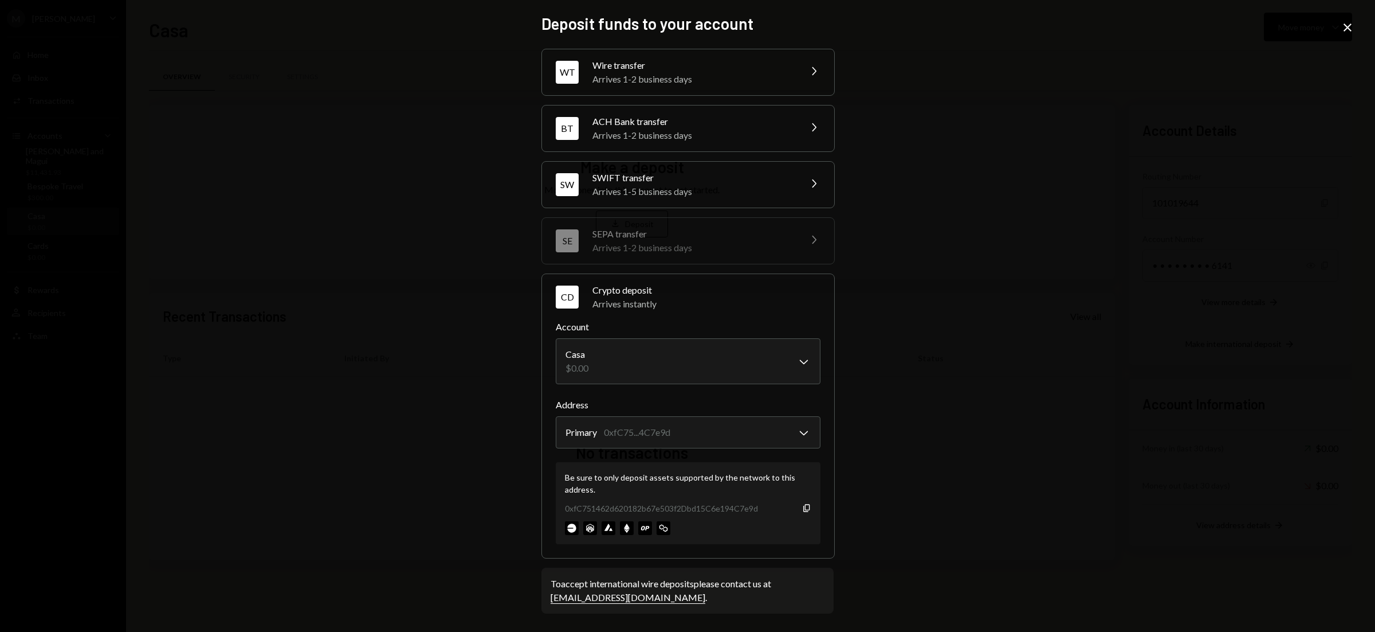
click at [1349, 28] on icon "Close" at bounding box center [1348, 28] width 14 height 14
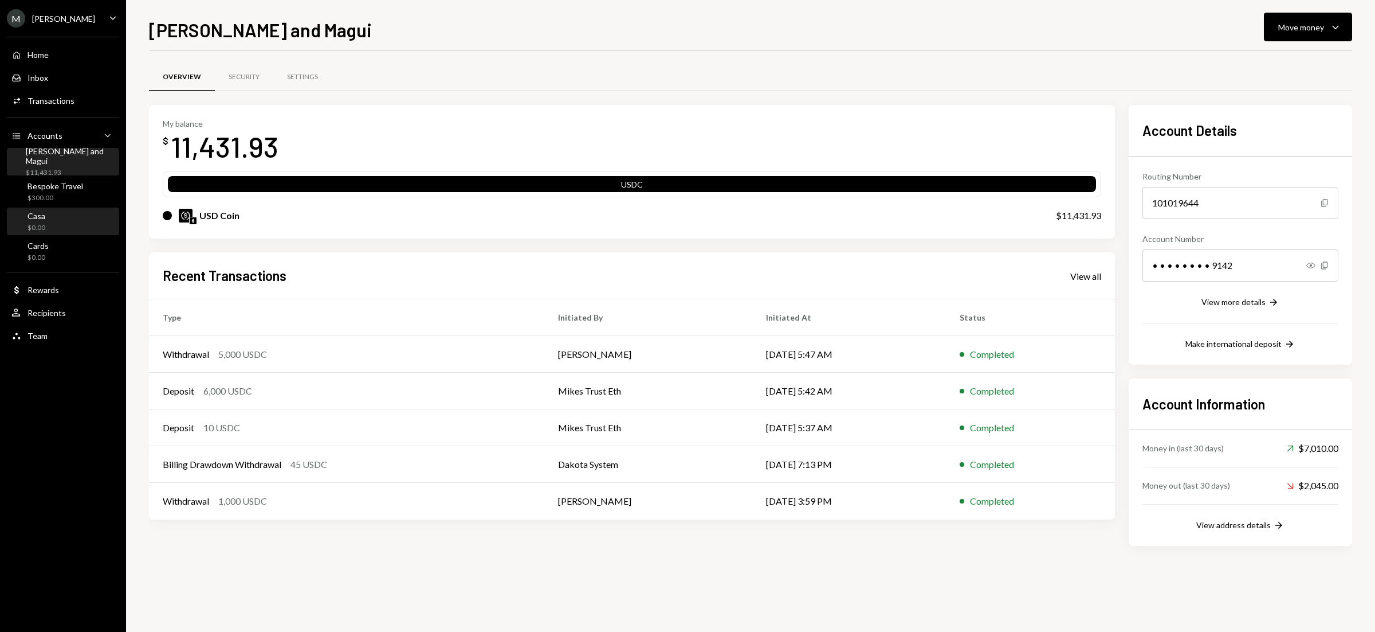
click at [52, 219] on div "Casa $0.00" at bounding box center [62, 222] width 103 height 22
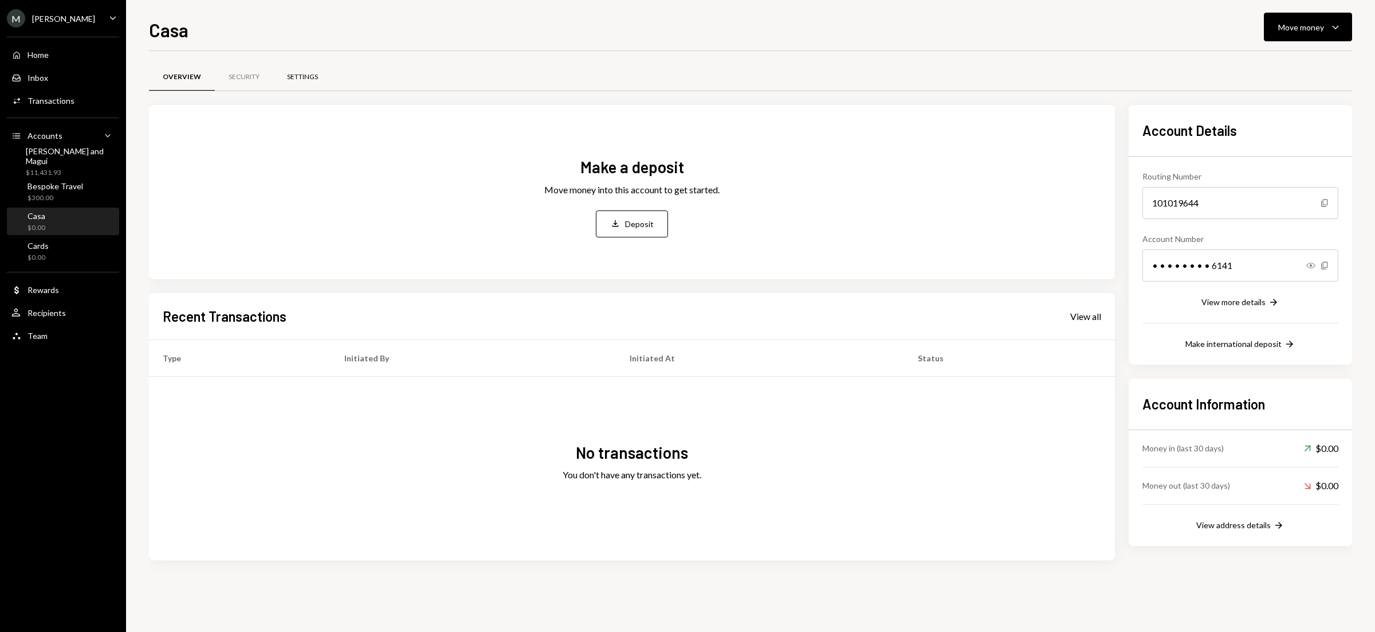
click at [304, 84] on div "Settings" at bounding box center [302, 78] width 58 height 28
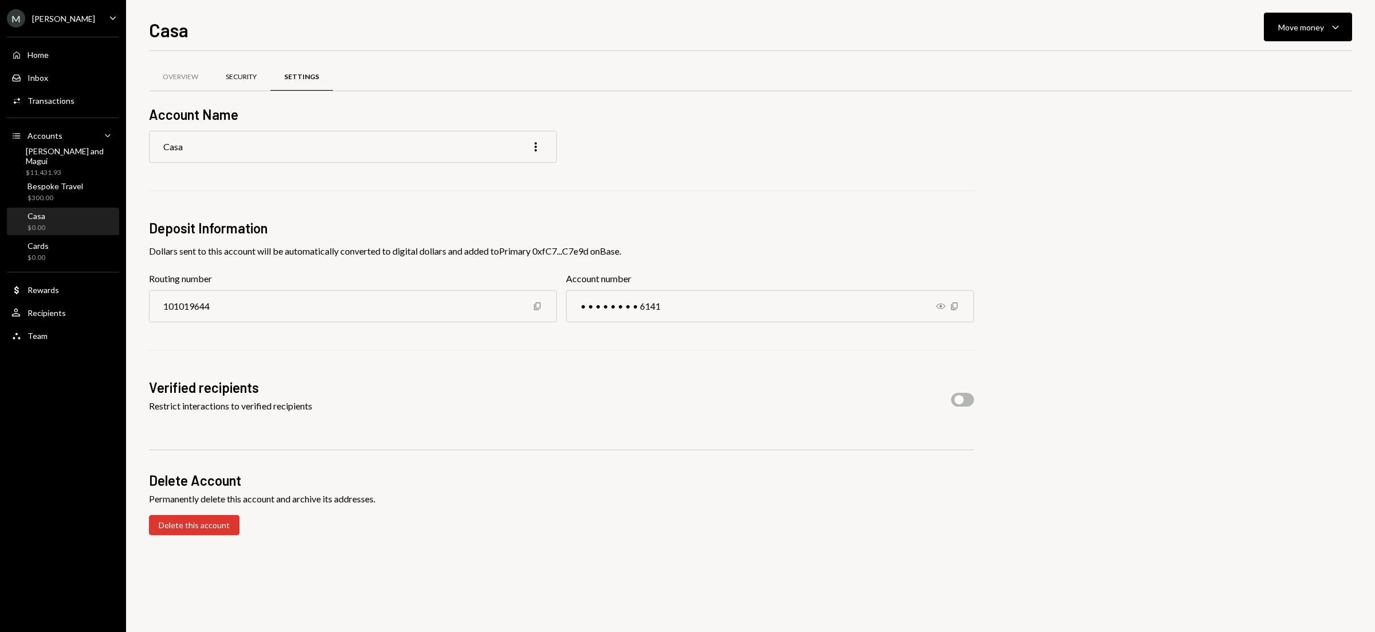
click at [246, 79] on div "Security" at bounding box center [241, 77] width 31 height 10
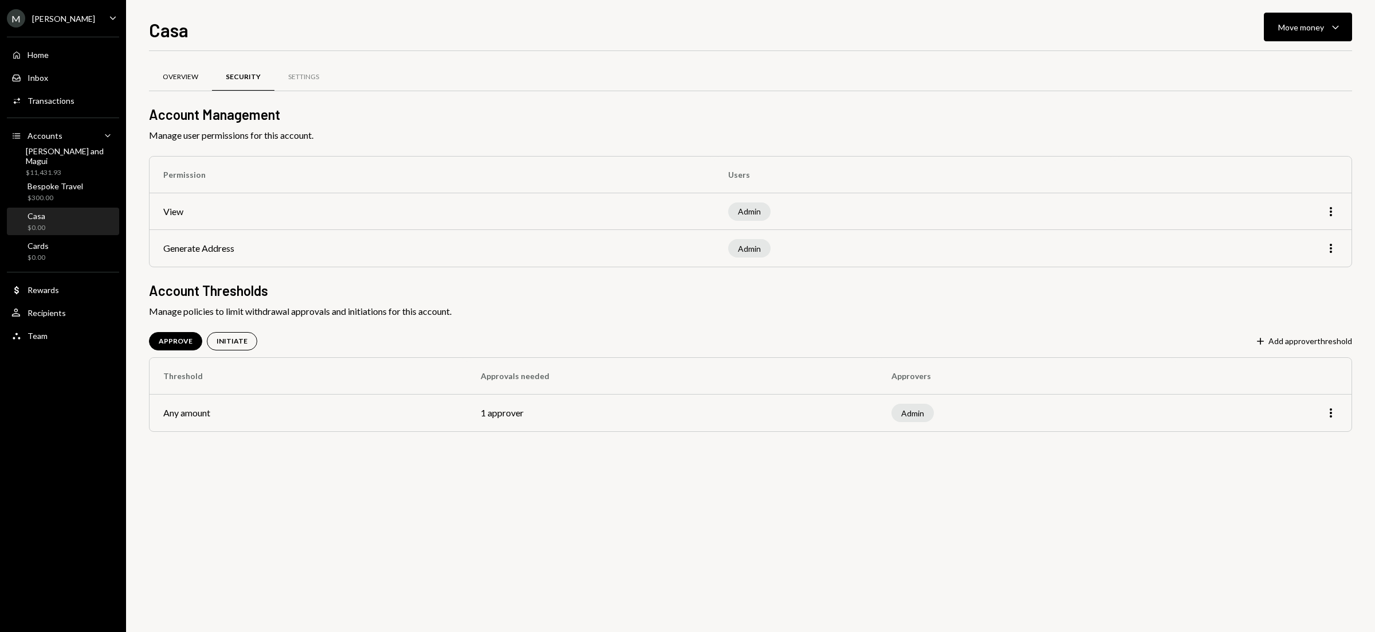
click at [182, 72] on div "Overview" at bounding box center [181, 77] width 36 height 10
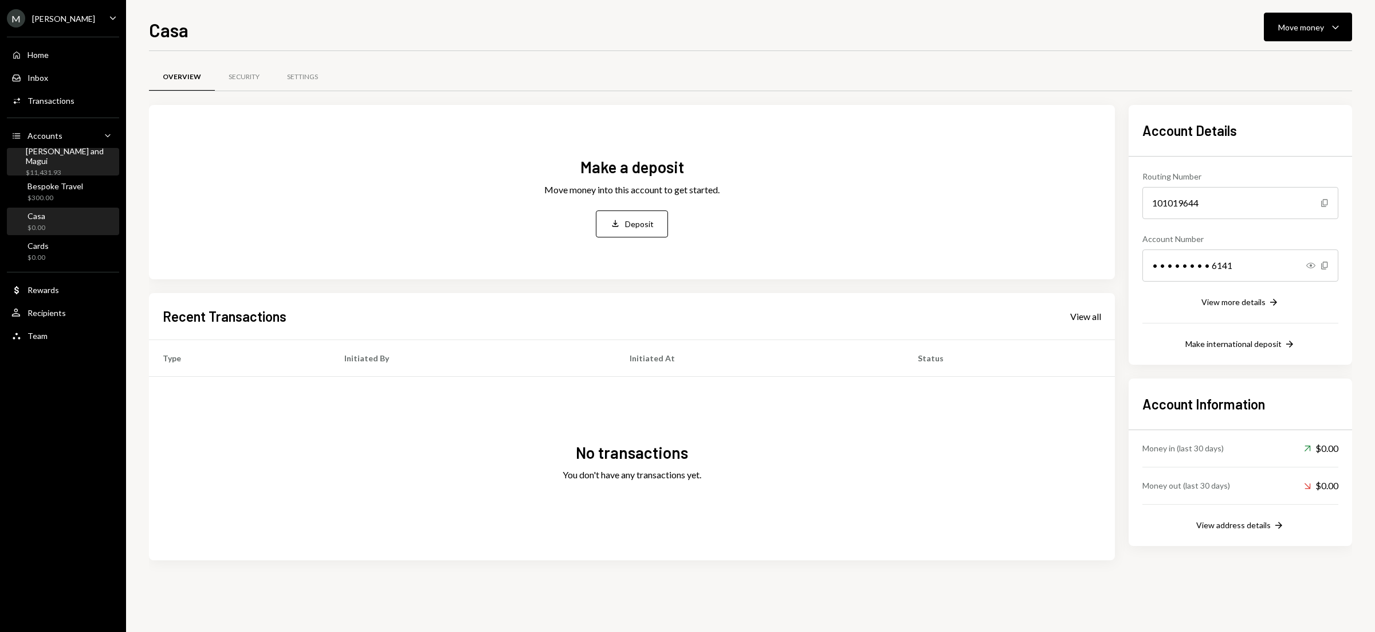
click at [54, 158] on div "[PERSON_NAME] and Magui" at bounding box center [70, 155] width 89 height 19
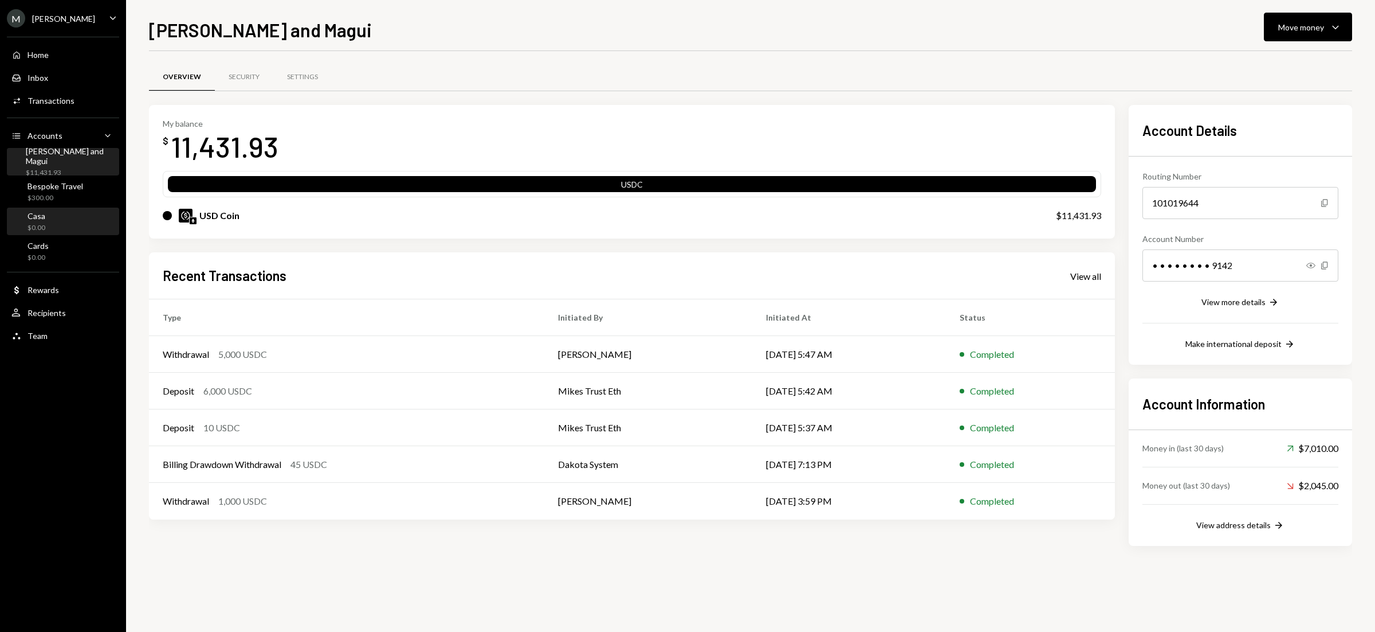
click at [49, 221] on div "Casa $0.00" at bounding box center [62, 222] width 103 height 22
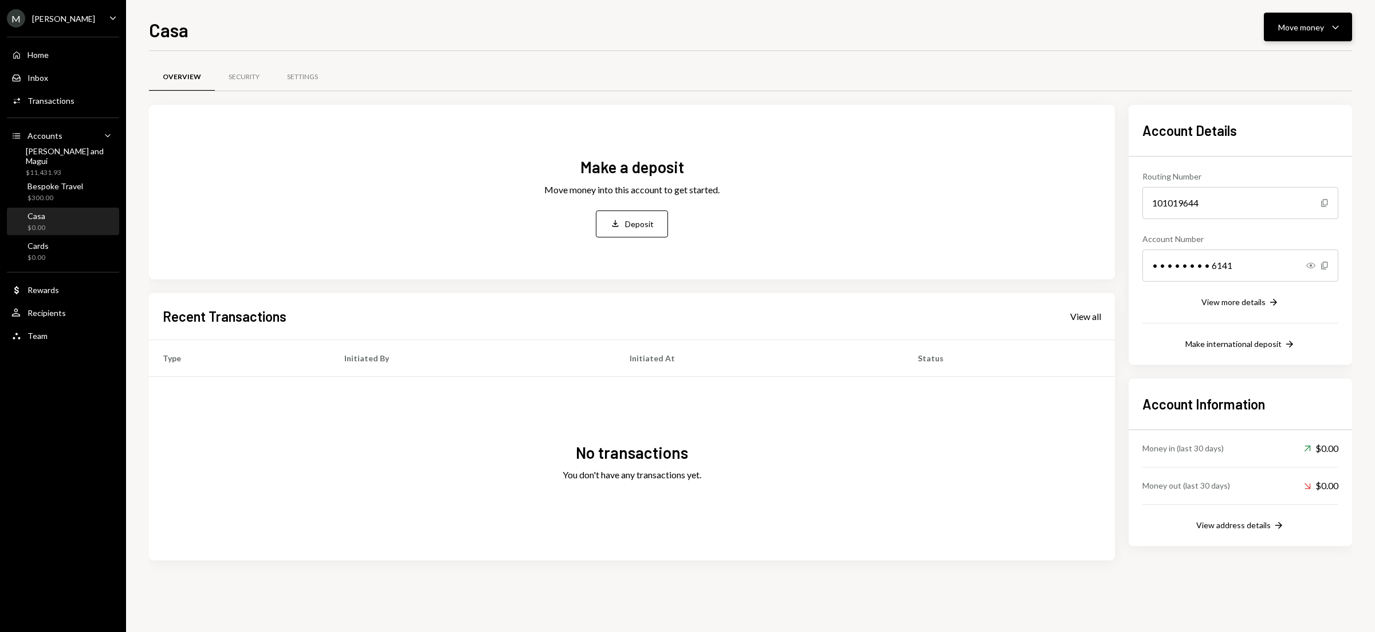
click at [1331, 37] on button "Move money Caret Down" at bounding box center [1308, 27] width 88 height 29
click at [1284, 112] on div "Deposit" at bounding box center [1299, 114] width 84 height 12
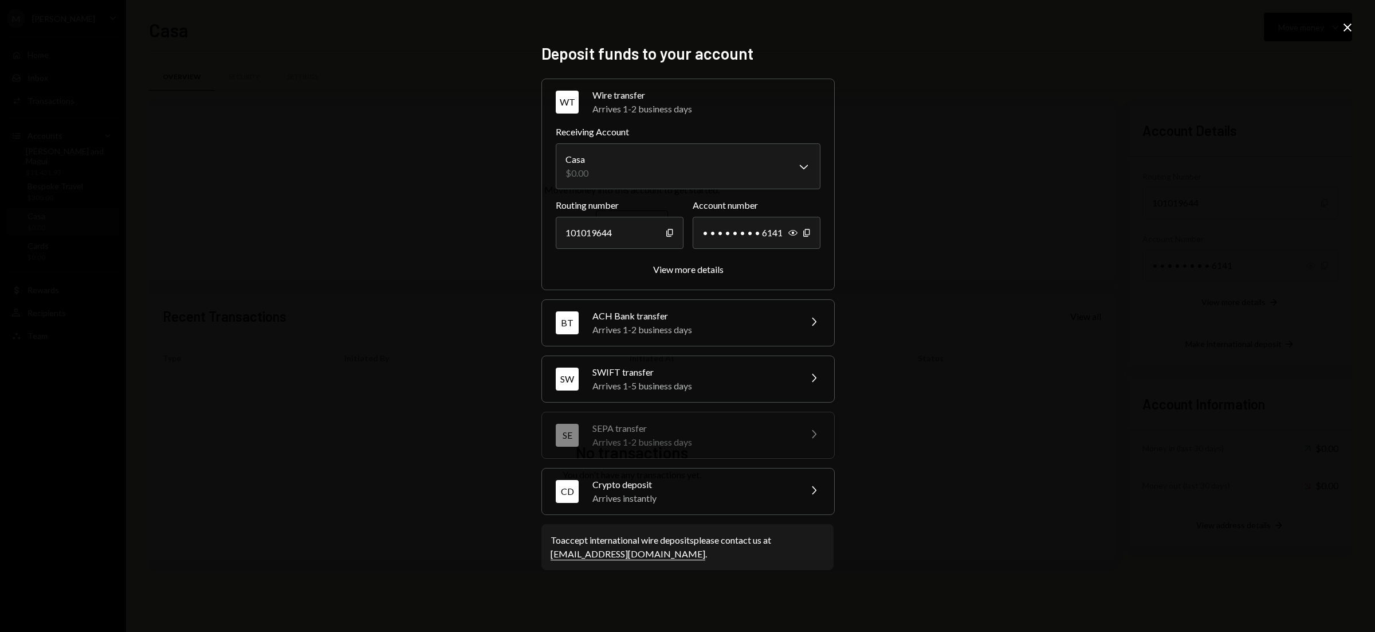
click at [697, 502] on div "Arrives instantly" at bounding box center [693, 498] width 201 height 14
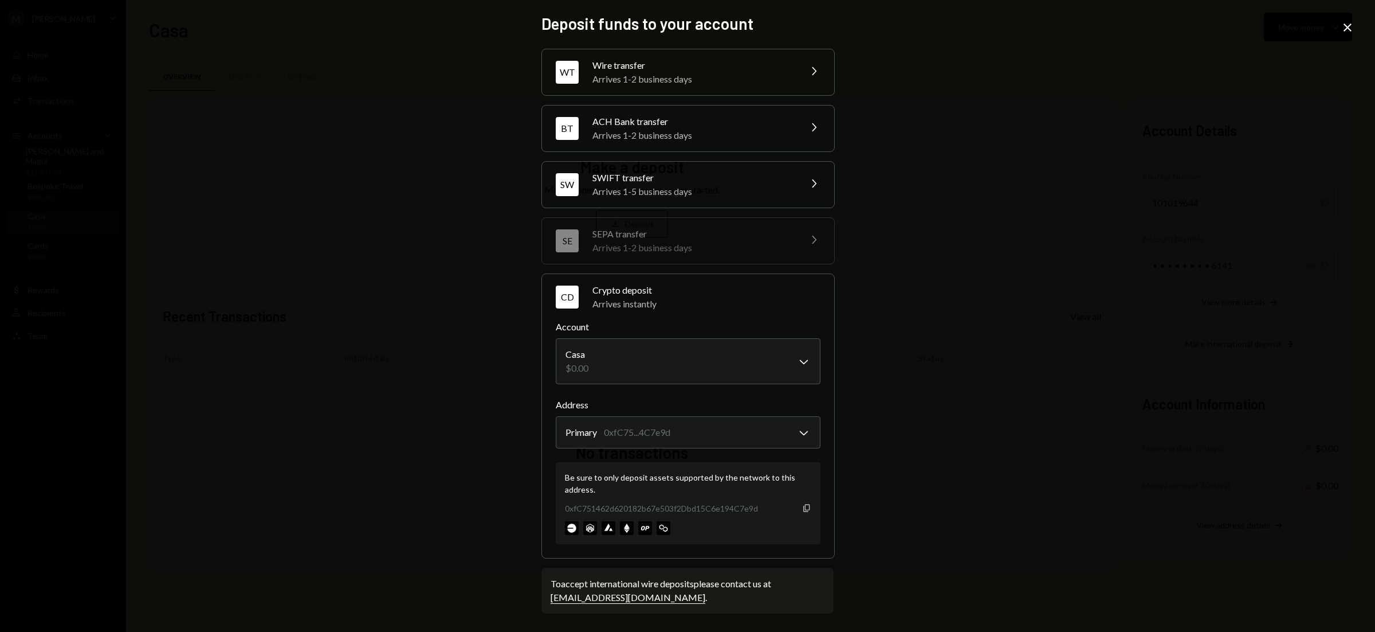
click at [806, 512] on icon "Copy" at bounding box center [806, 507] width 9 height 9
click at [1348, 26] on icon "Close" at bounding box center [1348, 28] width 14 height 14
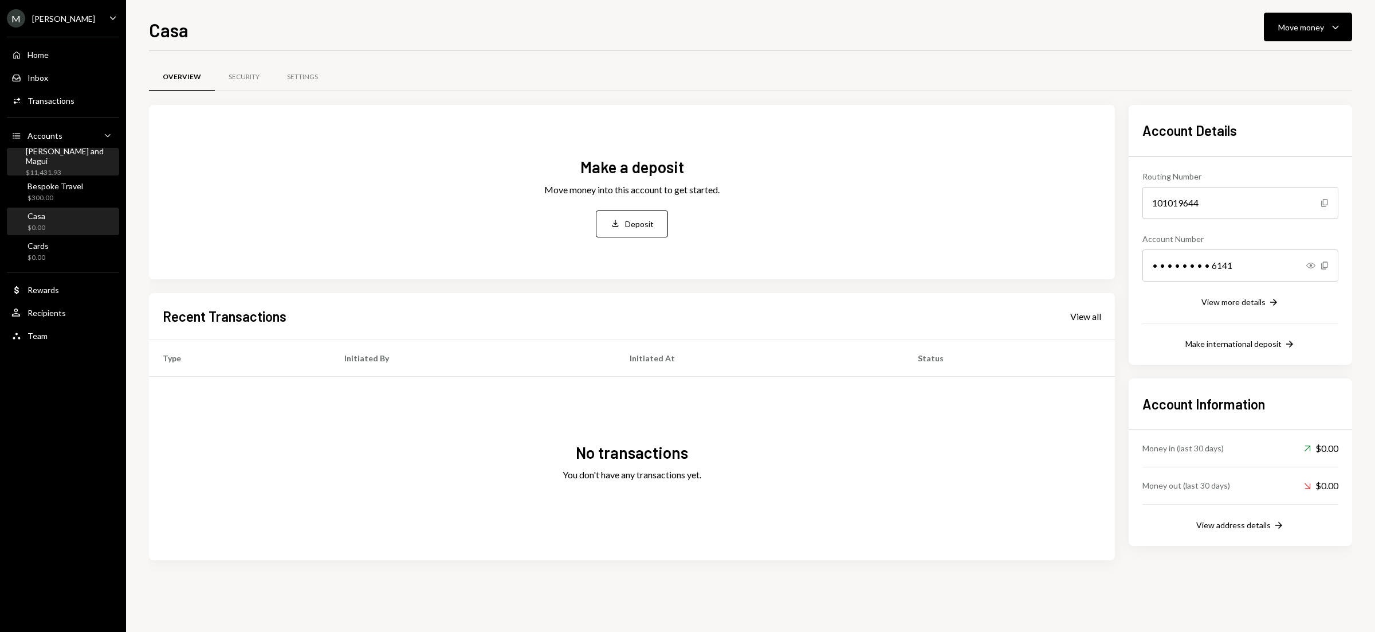
click at [57, 168] on div "$11,431.93" at bounding box center [70, 173] width 89 height 10
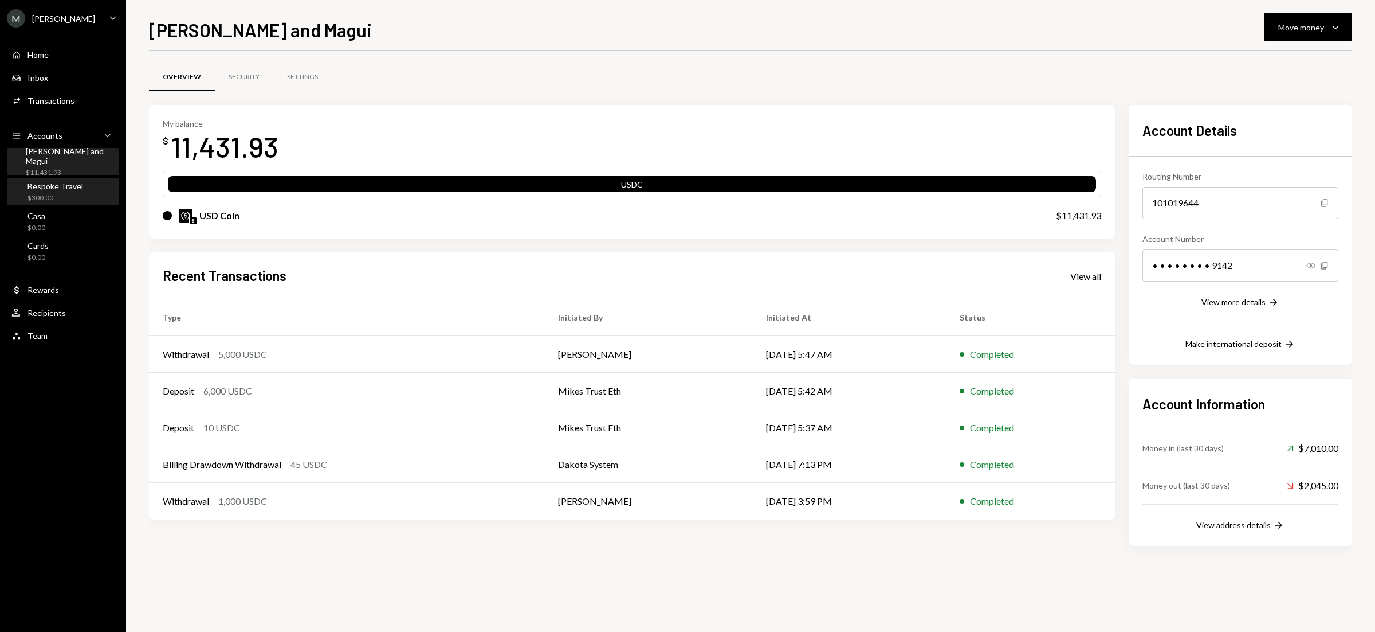
click at [77, 196] on div "$300.00" at bounding box center [56, 198] width 56 height 10
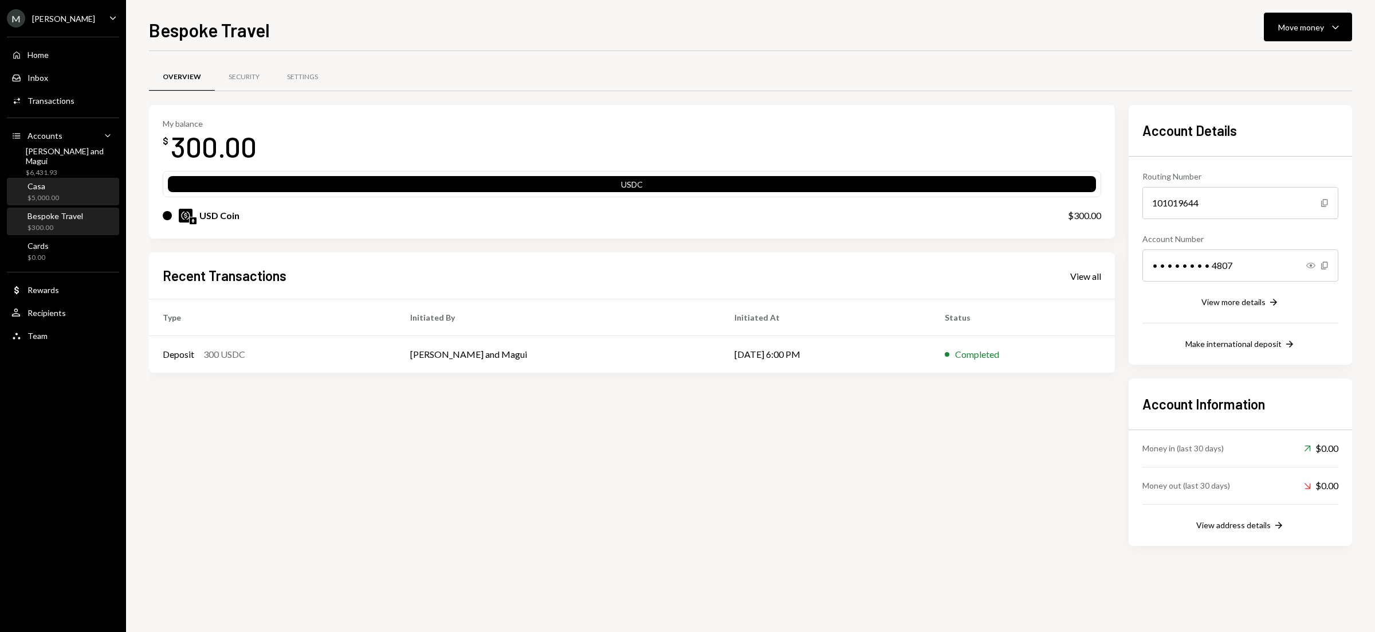
click at [57, 198] on div "$5,000.00" at bounding box center [44, 198] width 32 height 10
click at [1338, 36] on button "Move money Caret Down" at bounding box center [1308, 27] width 88 height 29
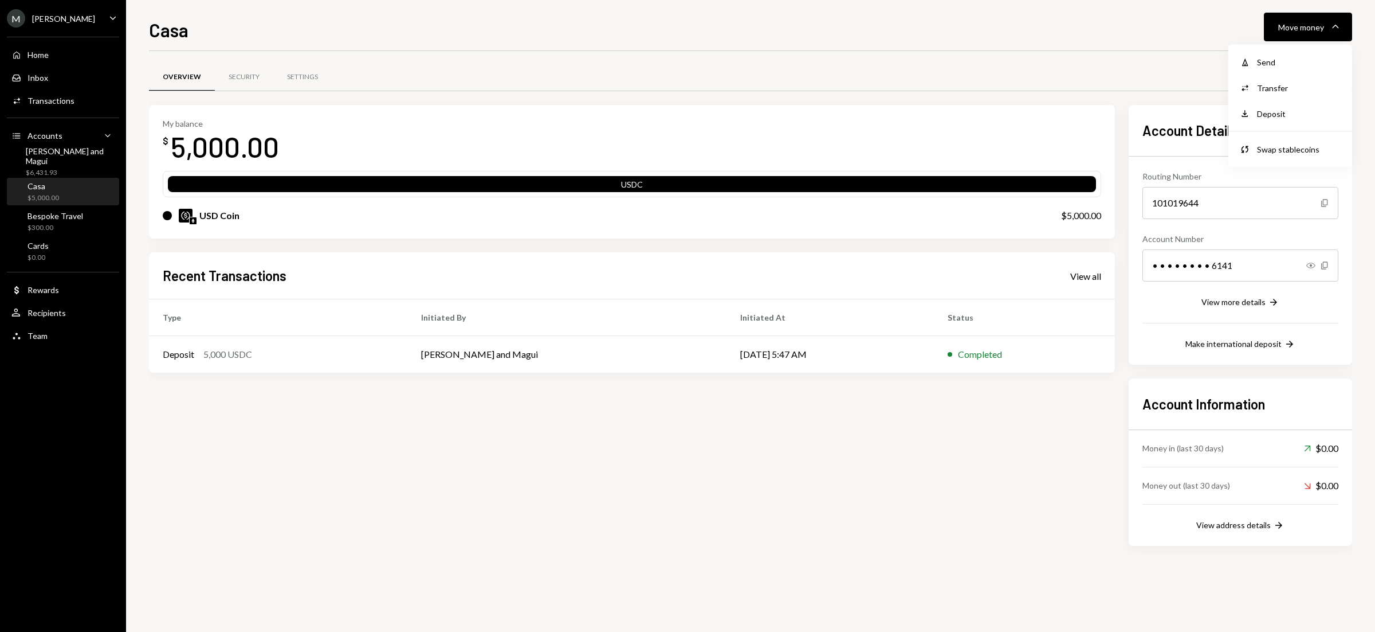
click at [1069, 96] on div "Overview Security Settings" at bounding box center [750, 83] width 1203 height 42
click at [65, 60] on div "Home Home" at bounding box center [62, 54] width 103 height 19
